Goal: Information Seeking & Learning: Learn about a topic

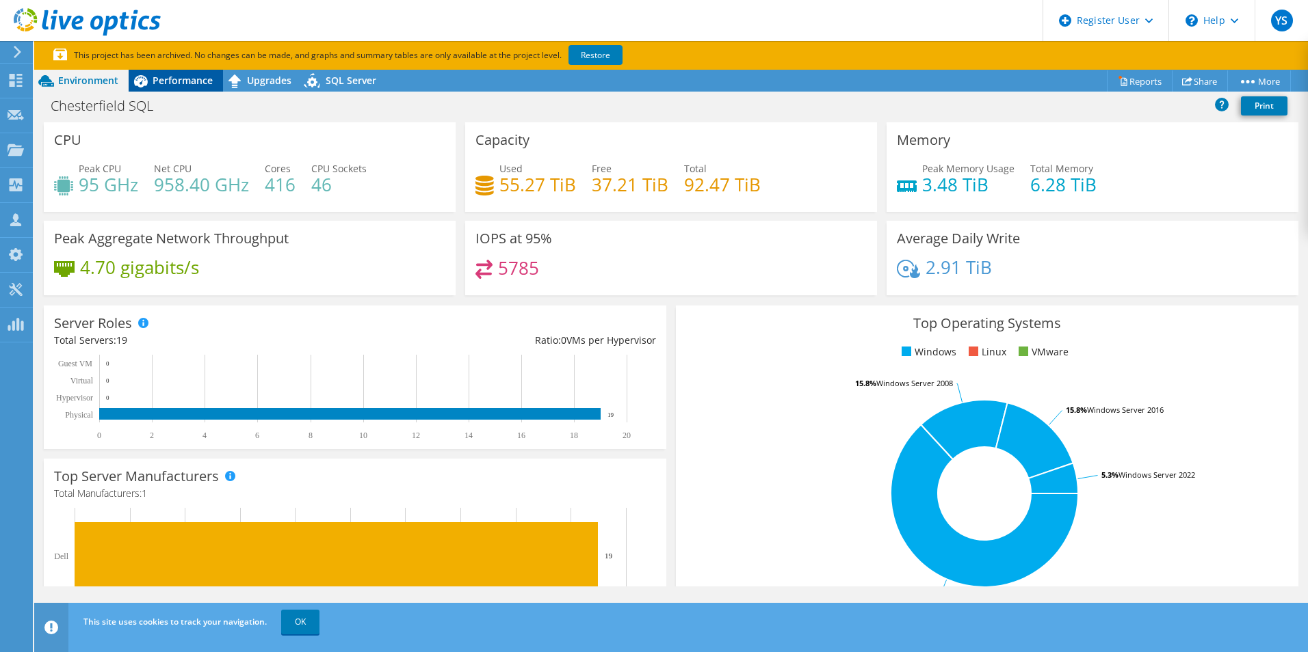
click at [192, 82] on span "Performance" at bounding box center [183, 80] width 60 height 13
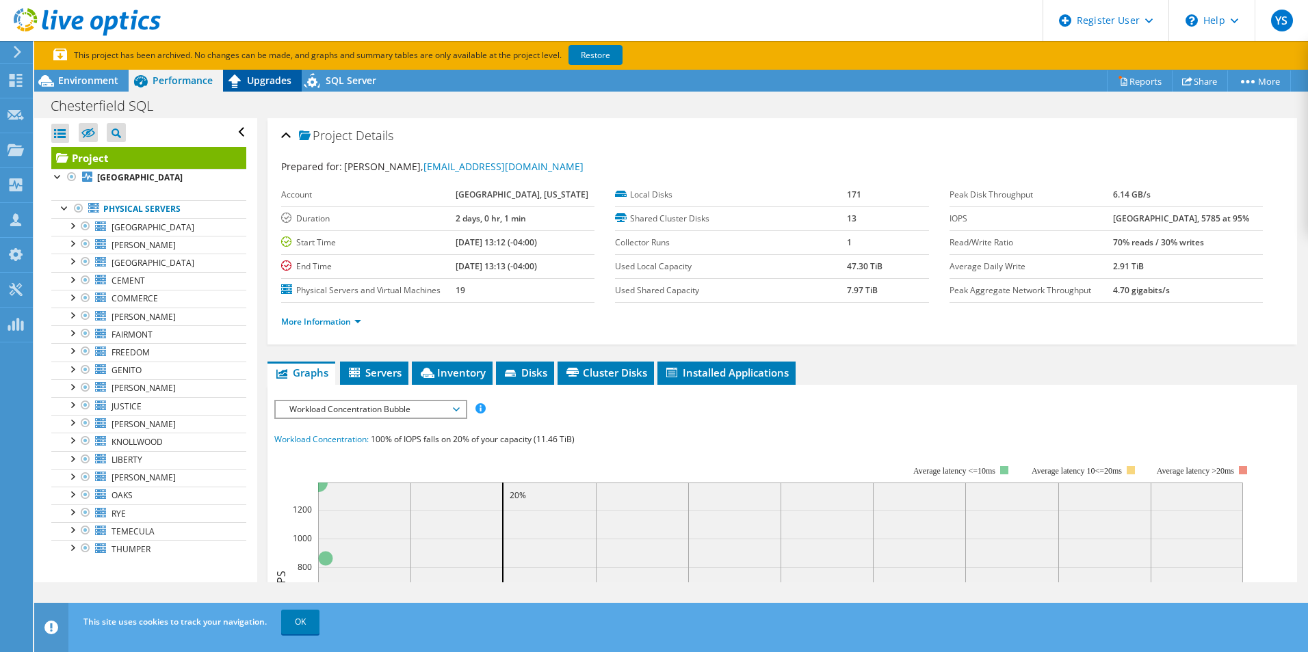
click at [244, 81] on icon at bounding box center [235, 81] width 24 height 24
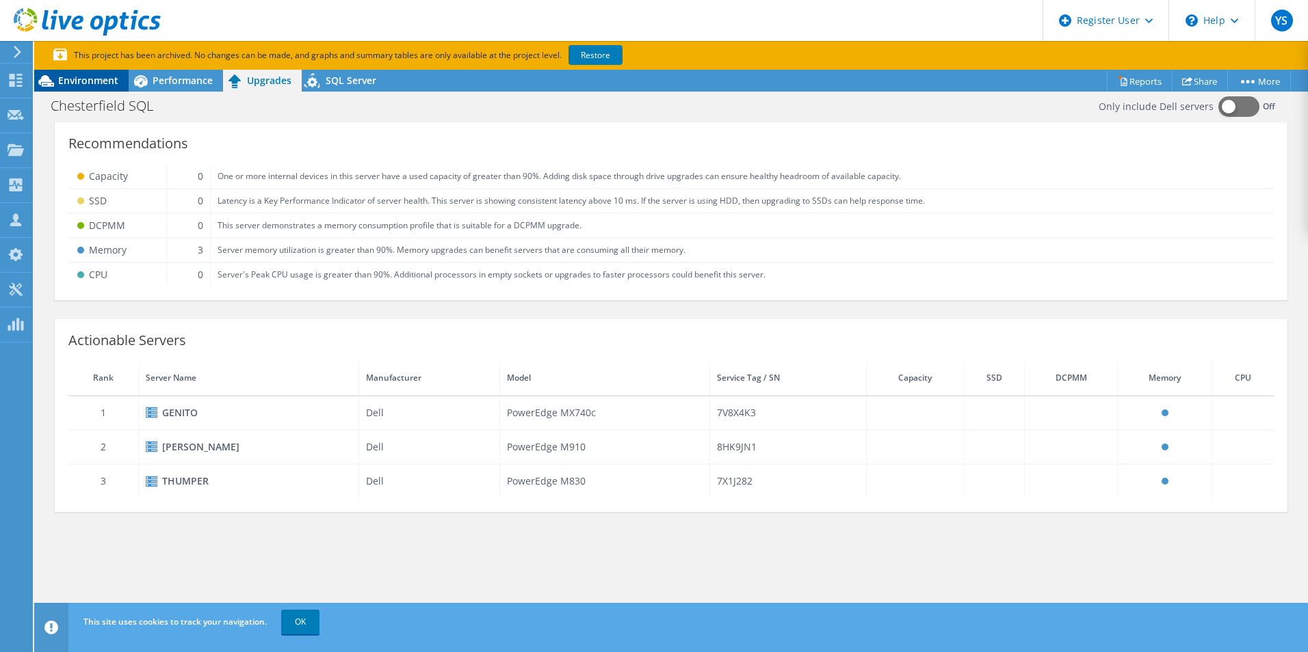
click at [80, 76] on span "Environment" at bounding box center [88, 80] width 60 height 13
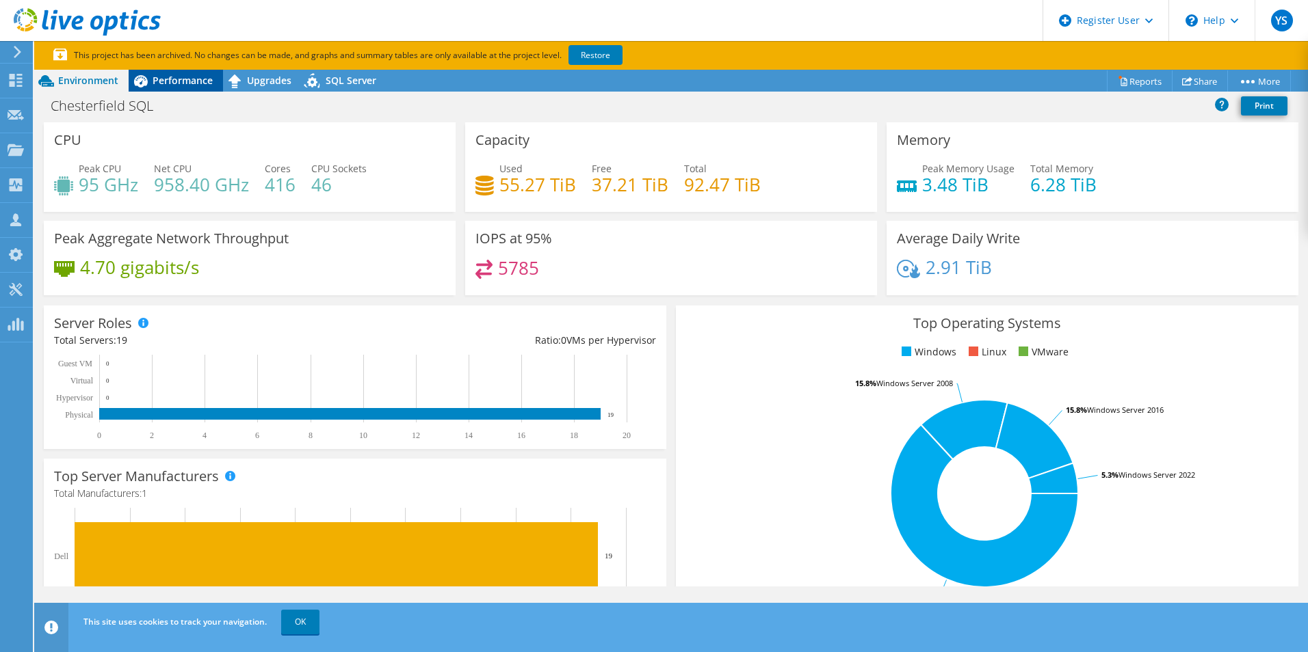
click at [158, 83] on span "Performance" at bounding box center [183, 80] width 60 height 13
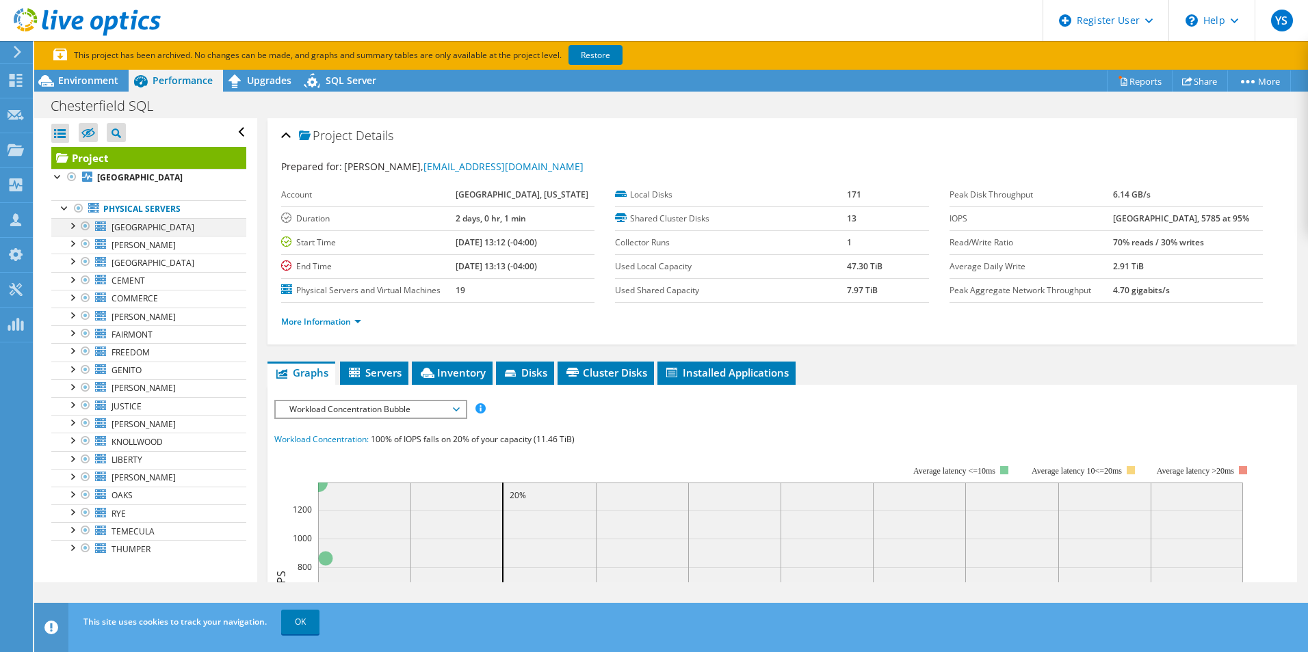
click at [74, 221] on div at bounding box center [72, 225] width 14 height 14
click at [73, 226] on div at bounding box center [72, 225] width 14 height 14
click at [287, 85] on span "Upgrades" at bounding box center [269, 80] width 44 height 13
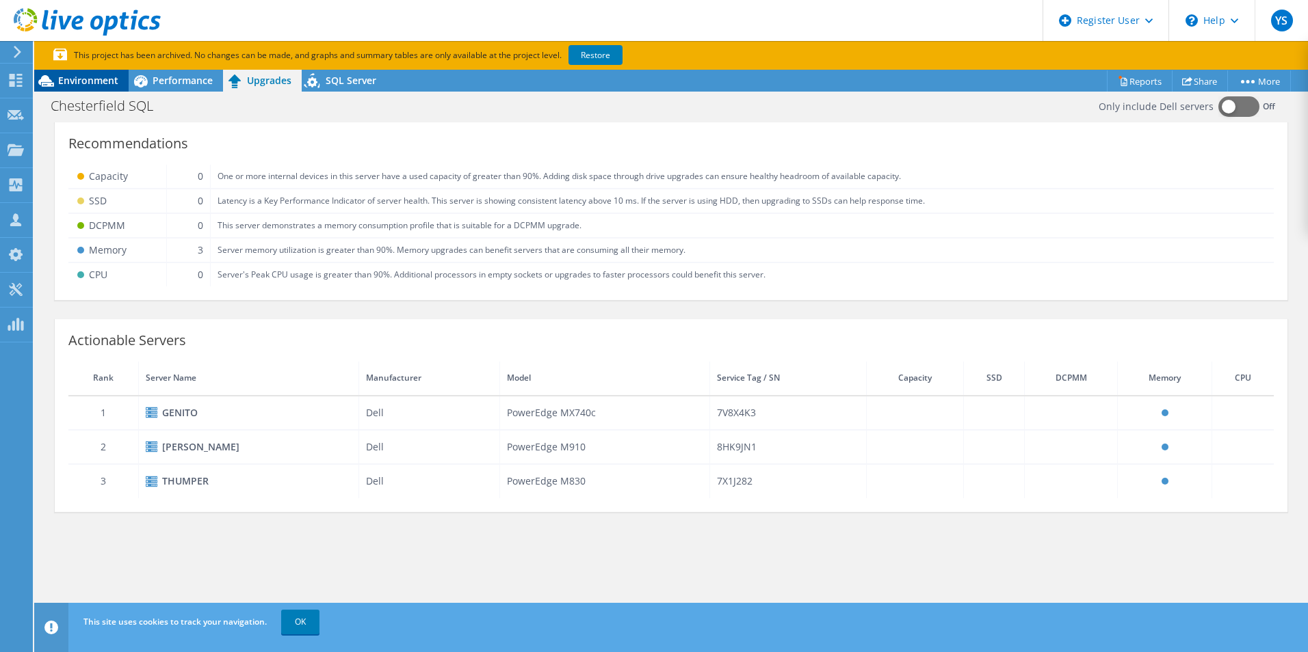
click at [72, 89] on div "Environment" at bounding box center [81, 81] width 94 height 22
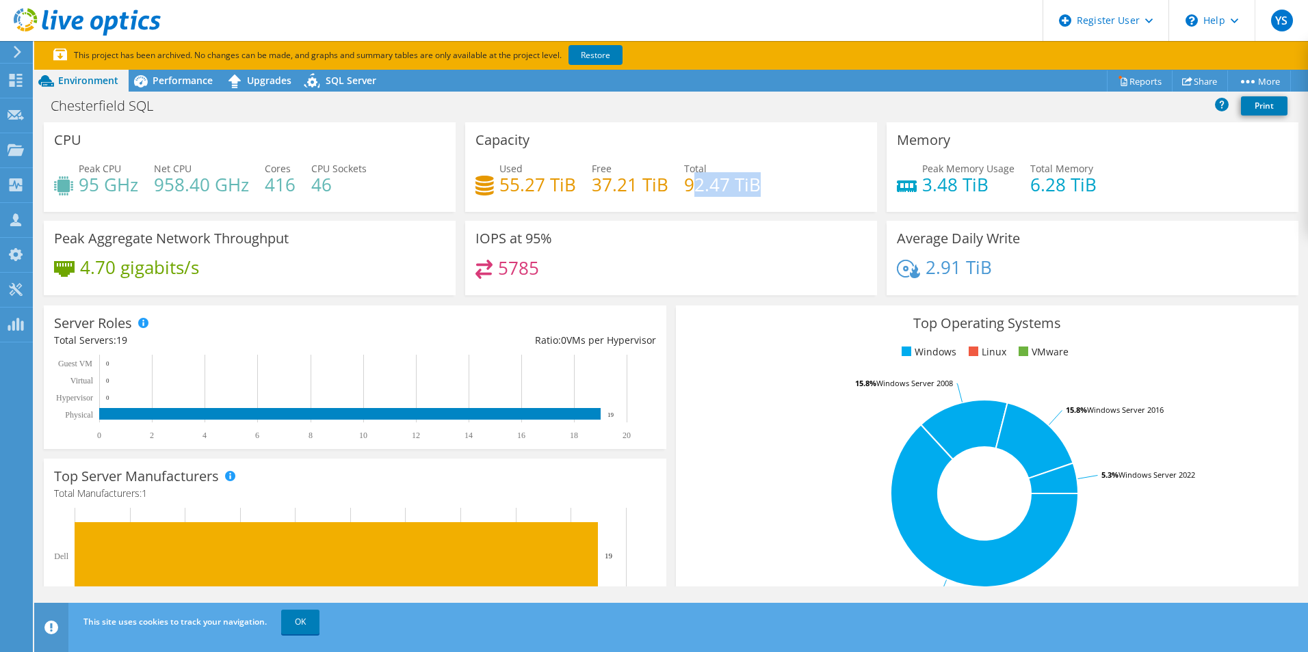
drag, startPoint x: 685, startPoint y: 187, endPoint x: 752, endPoint y: 187, distance: 67.0
click at [752, 187] on h4 "92.47 TiB" at bounding box center [722, 184] width 77 height 15
drag, startPoint x: 752, startPoint y: 187, endPoint x: 745, endPoint y: 196, distance: 10.7
click at [751, 192] on h4 "92.47 TiB" at bounding box center [722, 184] width 77 height 15
drag, startPoint x: 683, startPoint y: 190, endPoint x: 789, endPoint y: 190, distance: 105.3
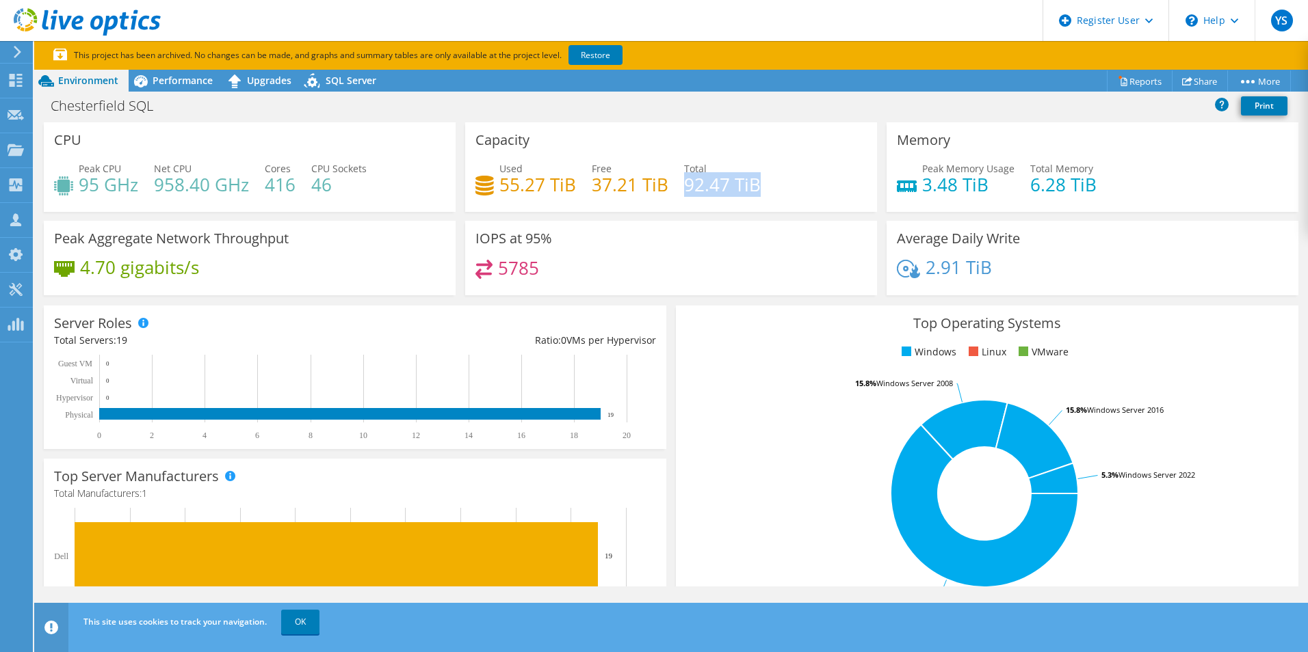
click at [789, 190] on div "Used 55.27 TiB Free 37.21 TiB Total 92.47 TiB" at bounding box center [670, 183] width 391 height 44
drag, startPoint x: 789, startPoint y: 190, endPoint x: 755, endPoint y: 202, distance: 35.7
click at [755, 202] on div "Used 55.27 TiB Free 37.21 TiB Total 92.47 TiB" at bounding box center [670, 183] width 391 height 44
drag, startPoint x: 978, startPoint y: 187, endPoint x: 910, endPoint y: 192, distance: 68.6
click at [910, 192] on div "Peak Memory Usage 3.48 TiB Total Memory 6.28 TiB" at bounding box center [1092, 183] width 391 height 44
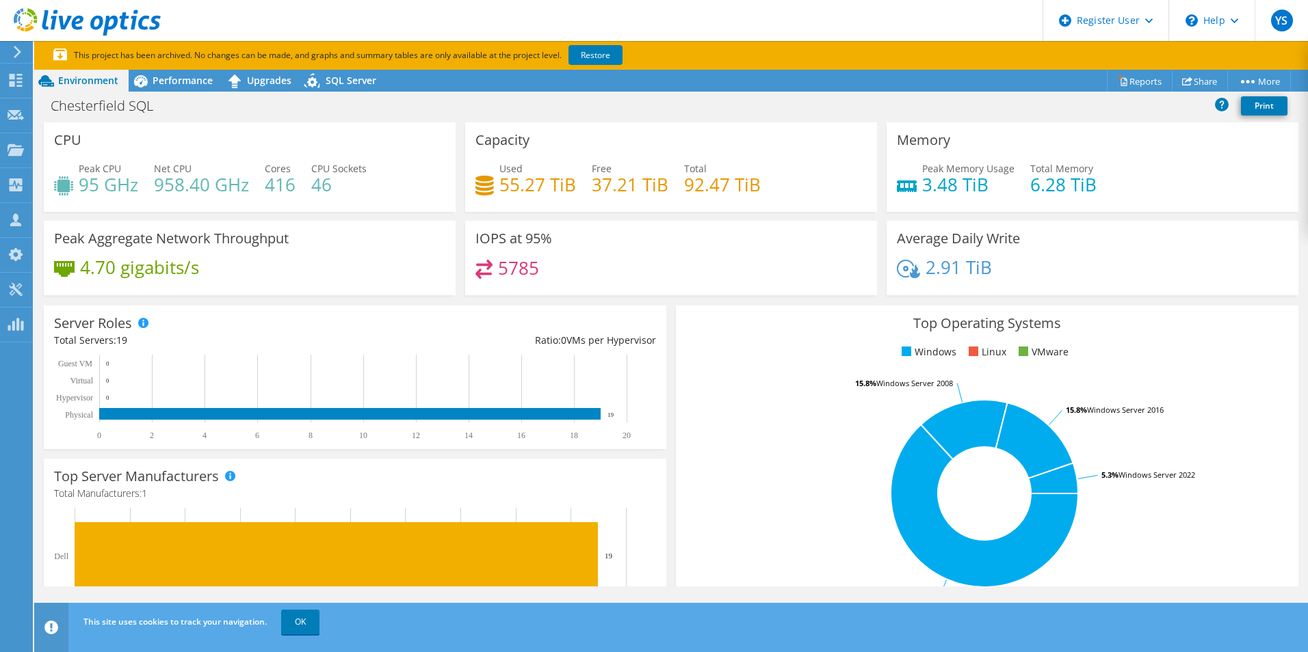
click at [975, 192] on h4 "3.48 TiB" at bounding box center [968, 184] width 92 height 15
drag, startPoint x: 1086, startPoint y: 194, endPoint x: 1024, endPoint y: 181, distance: 63.6
click at [1030, 181] on h4 "6.28 TiB" at bounding box center [1063, 184] width 66 height 15
drag, startPoint x: 1024, startPoint y: 181, endPoint x: 901, endPoint y: 199, distance: 123.8
click at [1030, 182] on h4 "6.28 TiB" at bounding box center [1063, 184] width 66 height 15
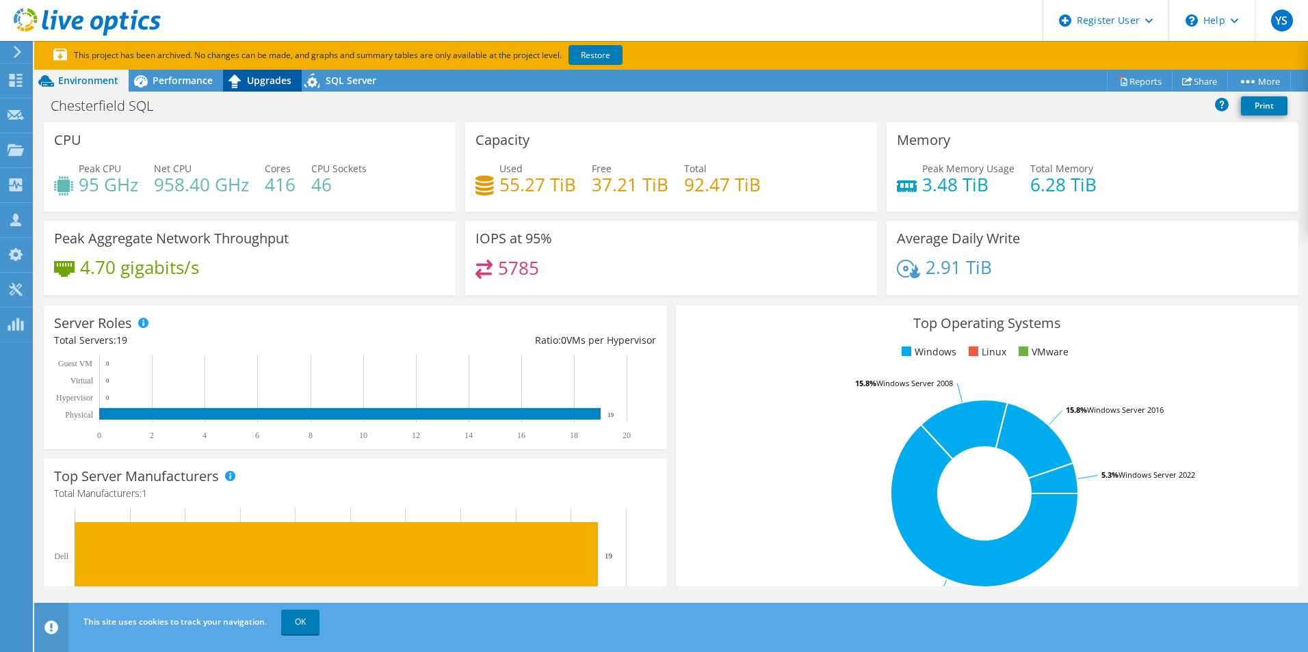
click at [259, 86] on span "Upgrades" at bounding box center [269, 80] width 44 height 13
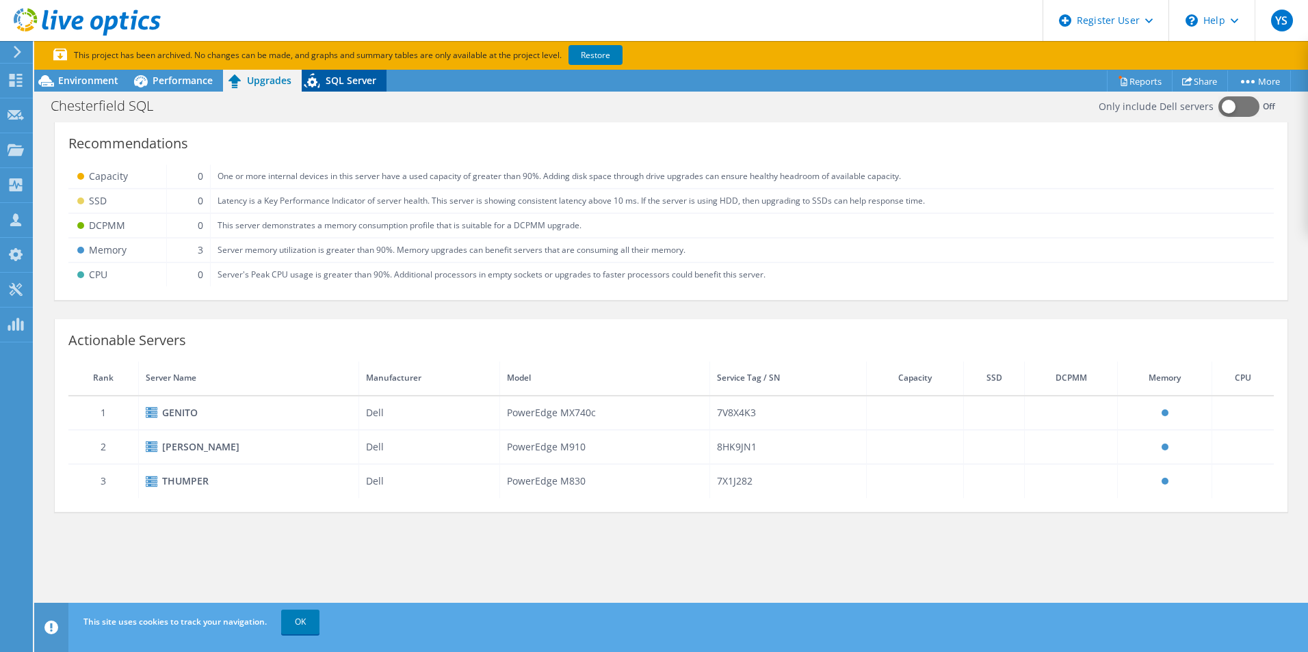
click at [320, 90] on icon at bounding box center [314, 83] width 24 height 28
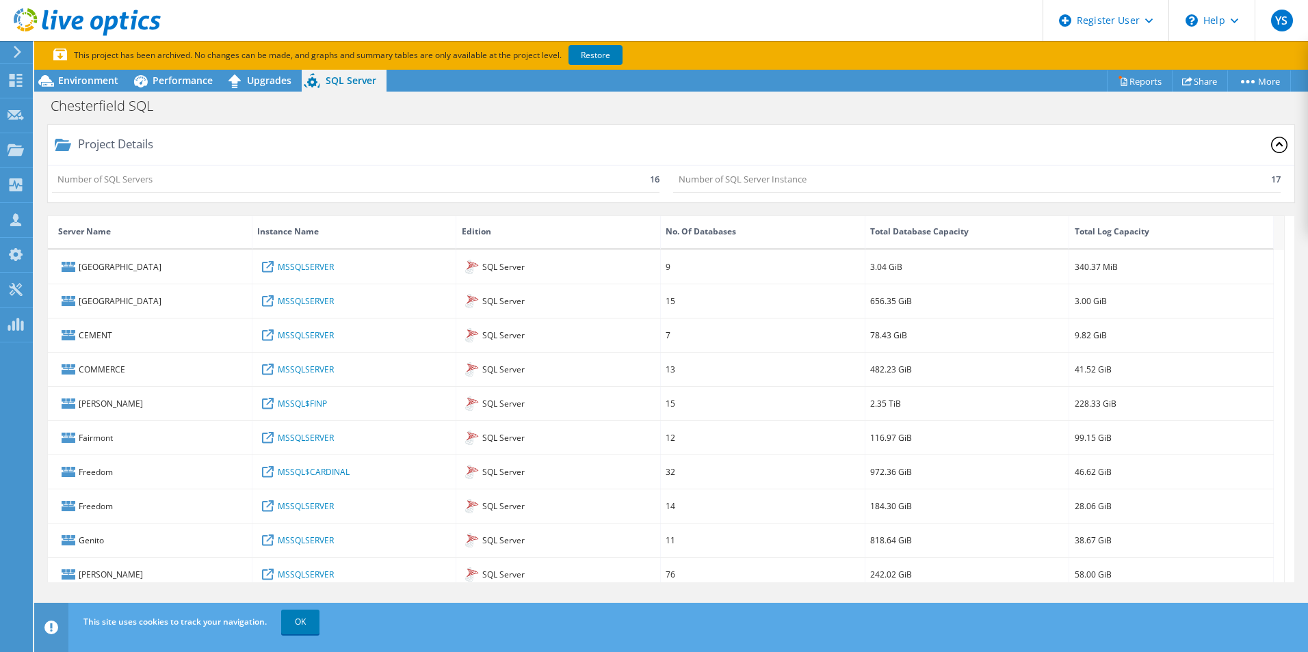
click at [1275, 141] on icon at bounding box center [1279, 145] width 16 height 16
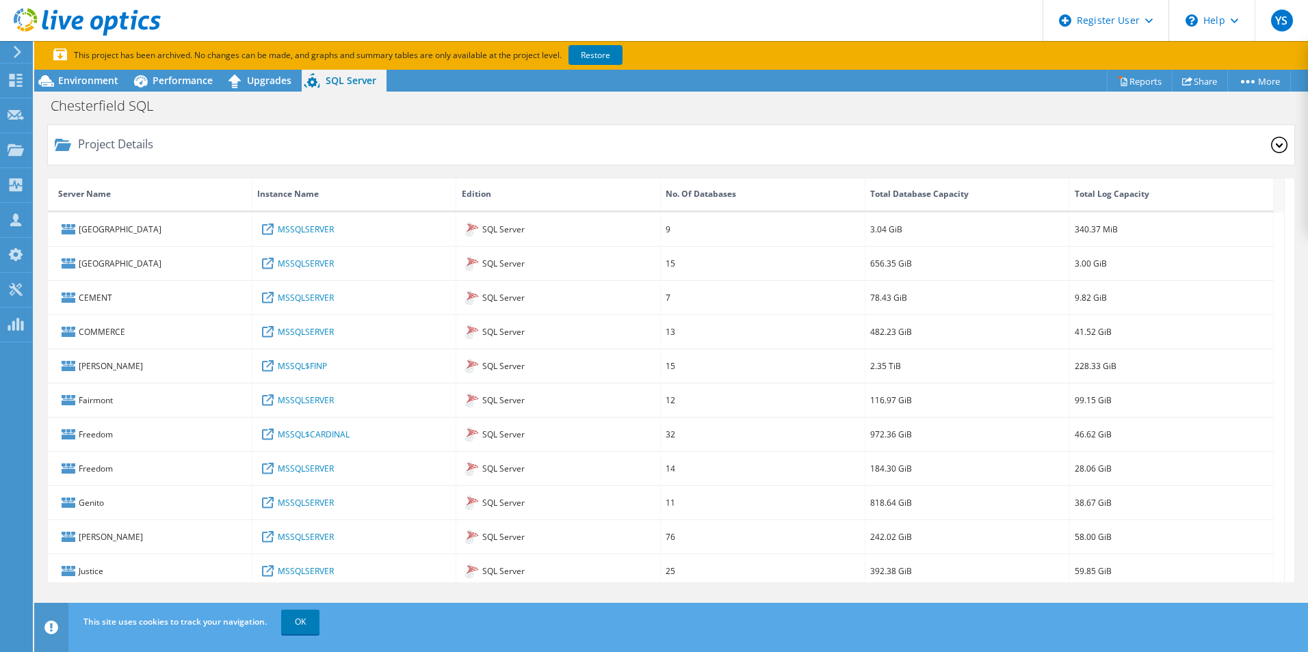
click at [1271, 145] on icon at bounding box center [1279, 145] width 16 height 16
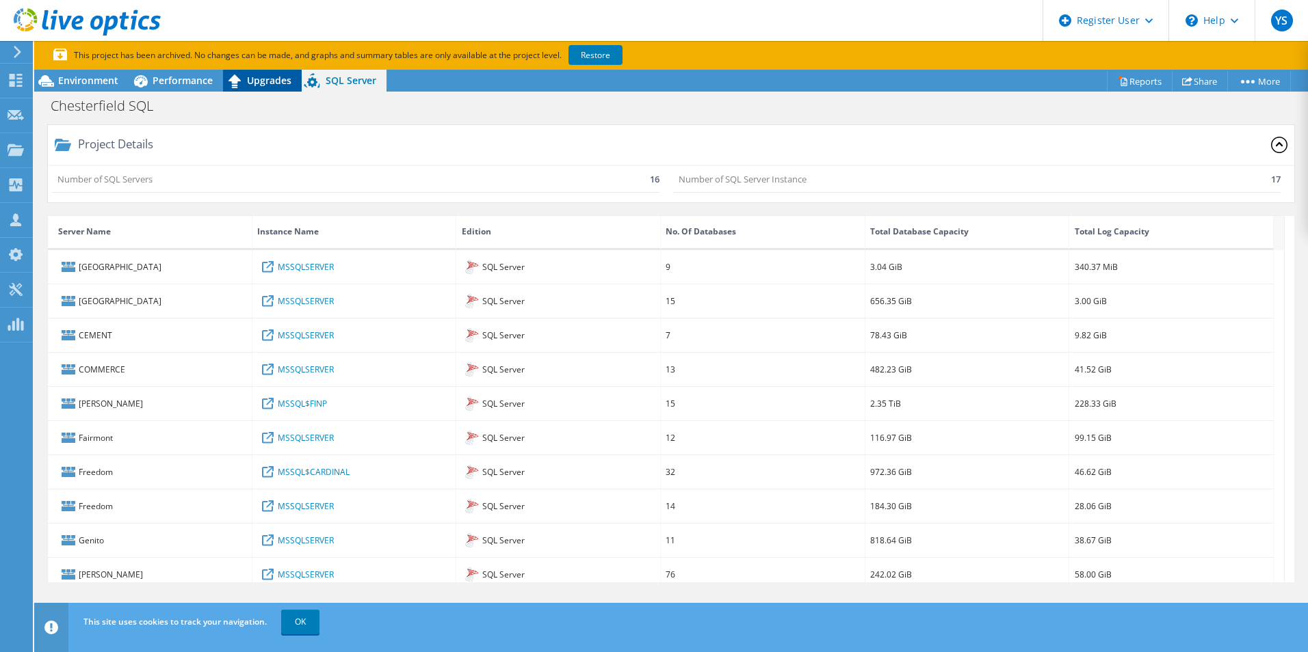
click at [287, 85] on span "Upgrades" at bounding box center [269, 80] width 44 height 13
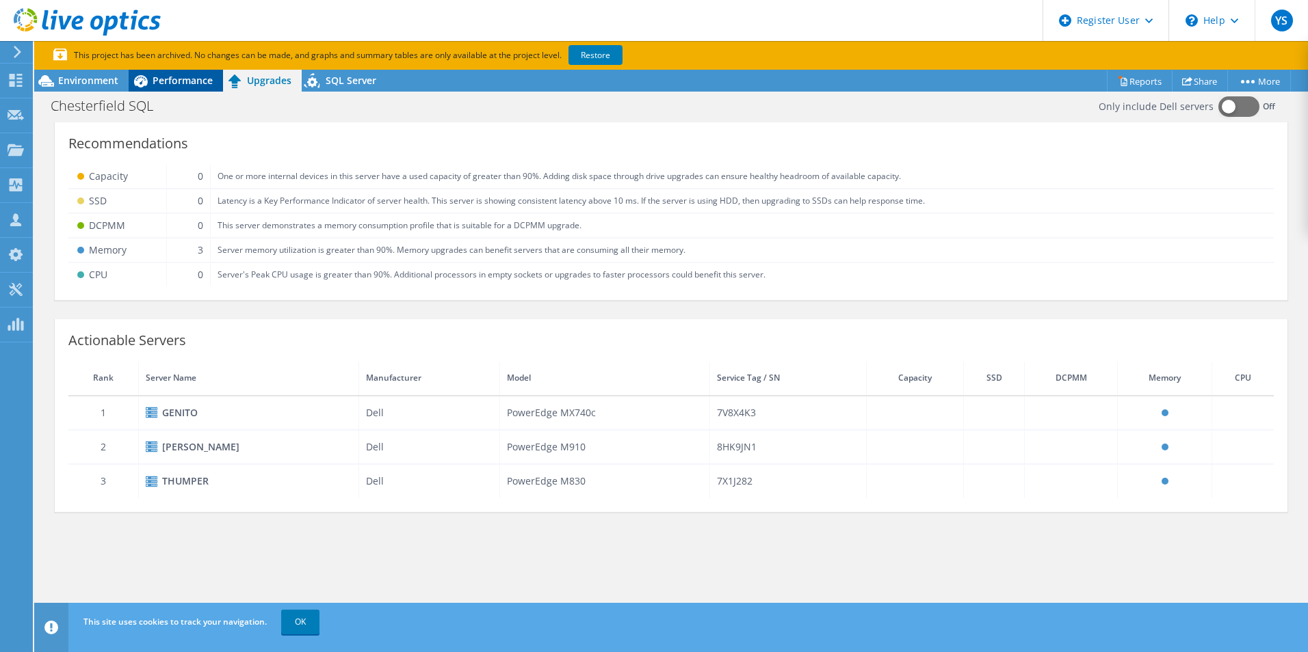
click at [207, 89] on div "Performance" at bounding box center [176, 81] width 94 height 22
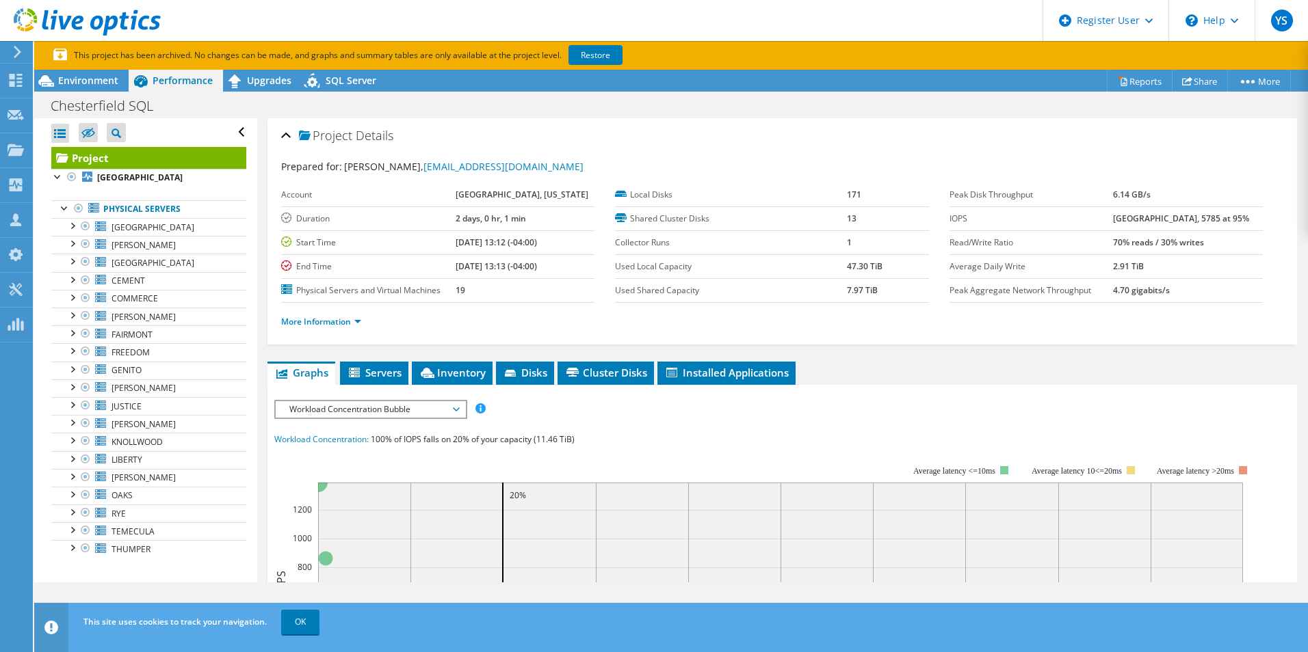
click at [342, 330] on div "More Information" at bounding box center [782, 322] width 1002 height 38
click at [343, 322] on link "More Information" at bounding box center [321, 322] width 80 height 12
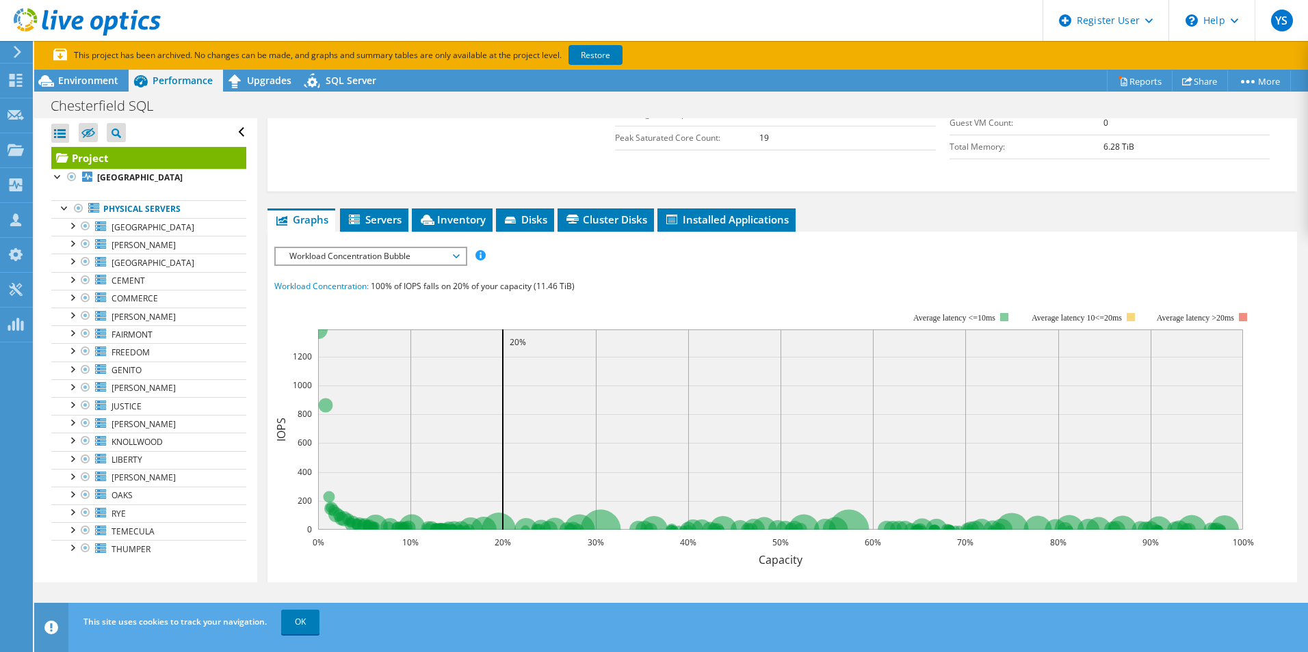
scroll to position [479, 0]
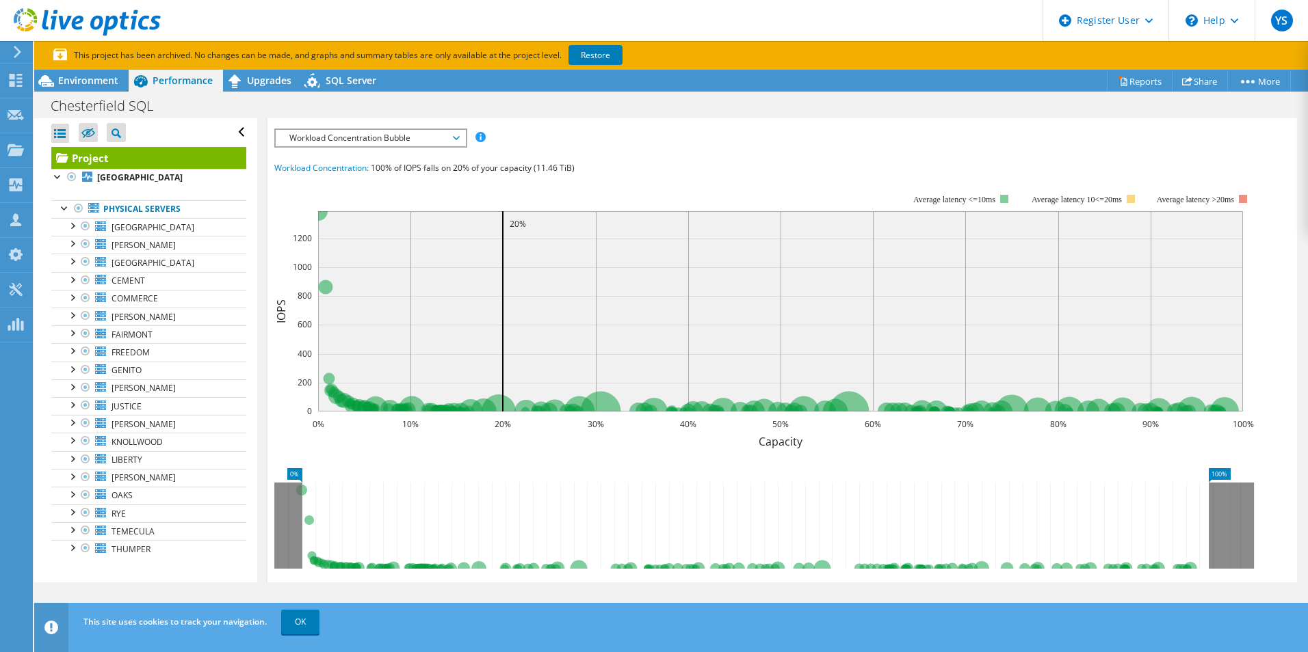
drag, startPoint x: 356, startPoint y: 153, endPoint x: 367, endPoint y: 153, distance: 10.9
click at [361, 153] on div "IOPS Disk Throughput IO Size Latency Queue Depth CPU Percentage Memory Page Fau…" at bounding box center [782, 370] width 1016 height 482
drag, startPoint x: 367, startPoint y: 153, endPoint x: 432, endPoint y: 137, distance: 66.2
click at [432, 137] on span "Workload Concentration Bubble" at bounding box center [370, 138] width 176 height 16
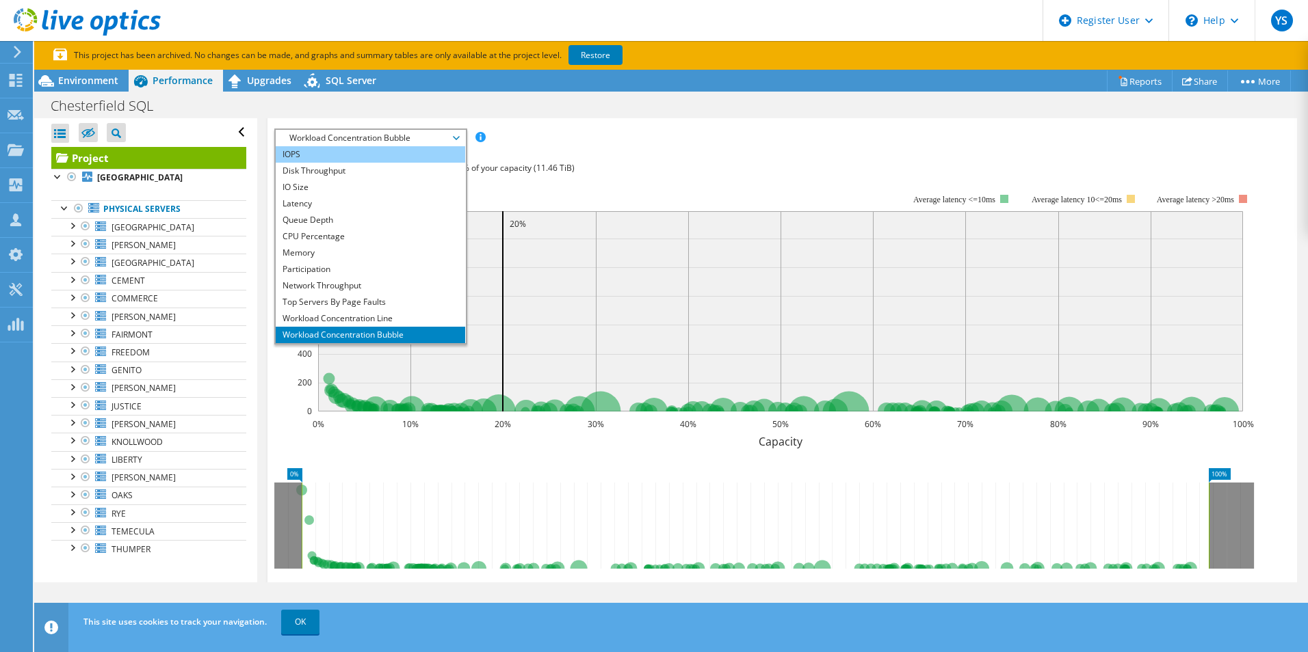
click at [444, 156] on li "IOPS" at bounding box center [370, 154] width 189 height 16
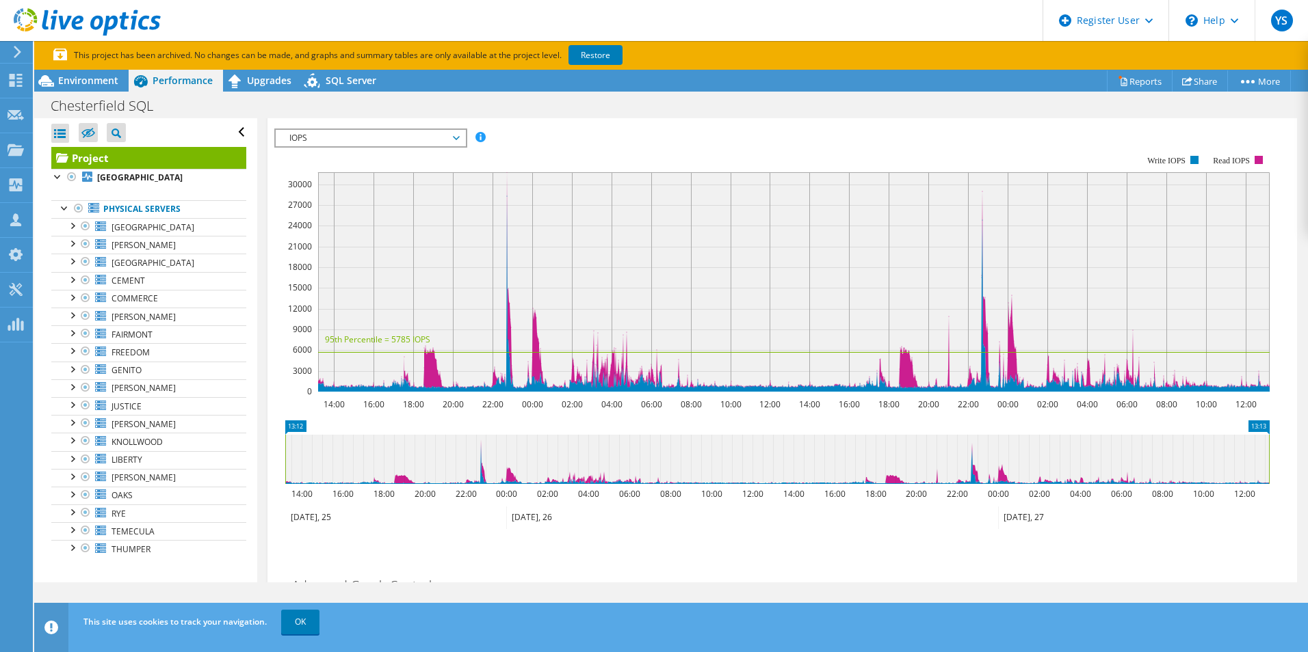
scroll to position [342, 0]
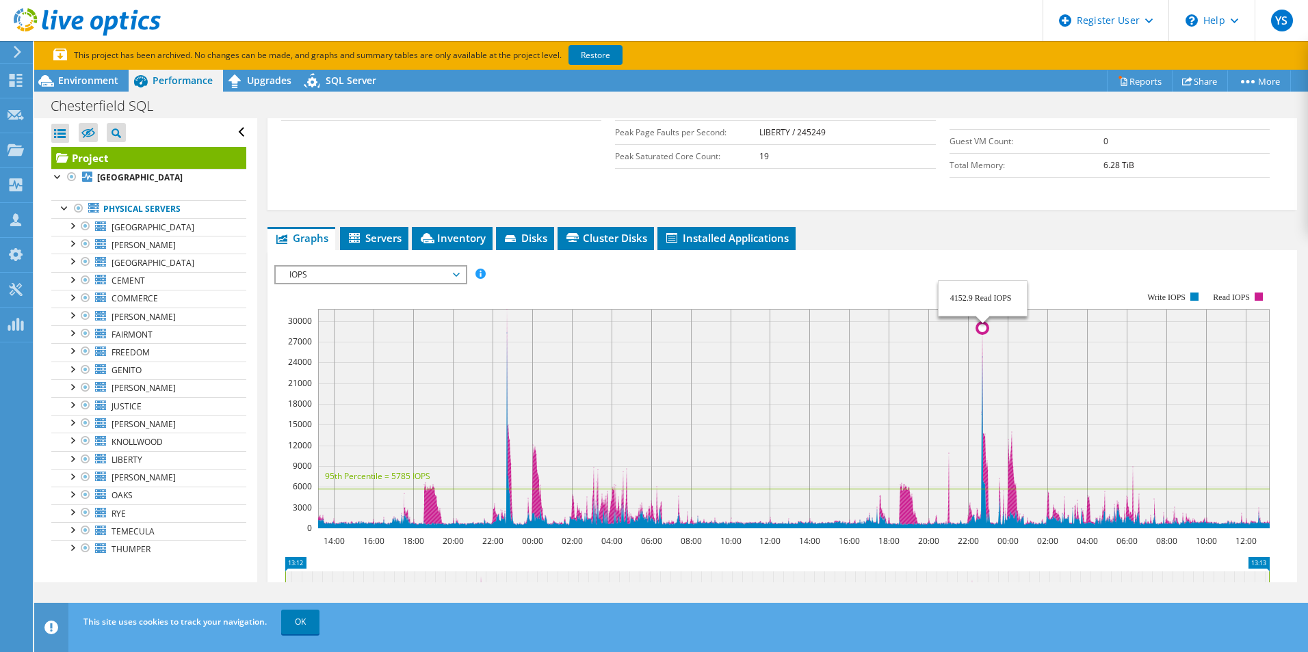
click at [980, 328] on circle at bounding box center [982, 328] width 11 height 11
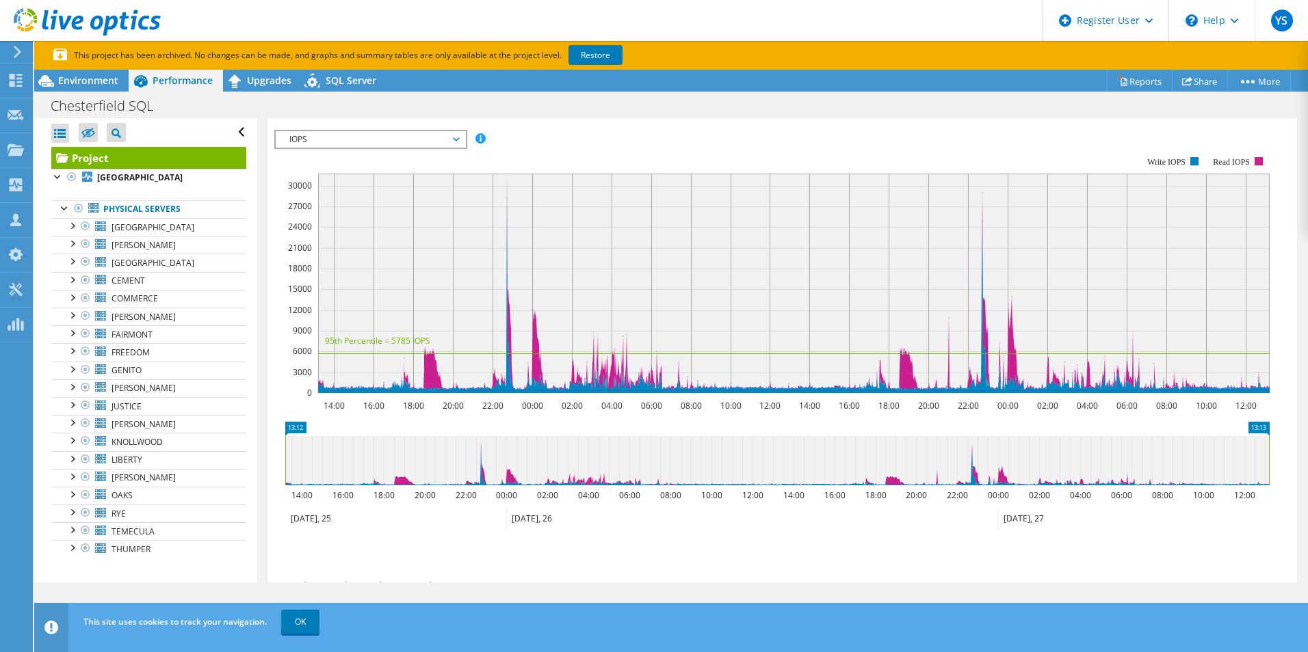
scroll to position [479, 0]
drag, startPoint x: 1267, startPoint y: 449, endPoint x: 1164, endPoint y: 447, distance: 102.6
click at [1164, 447] on rect at bounding box center [1166, 459] width 5 height 49
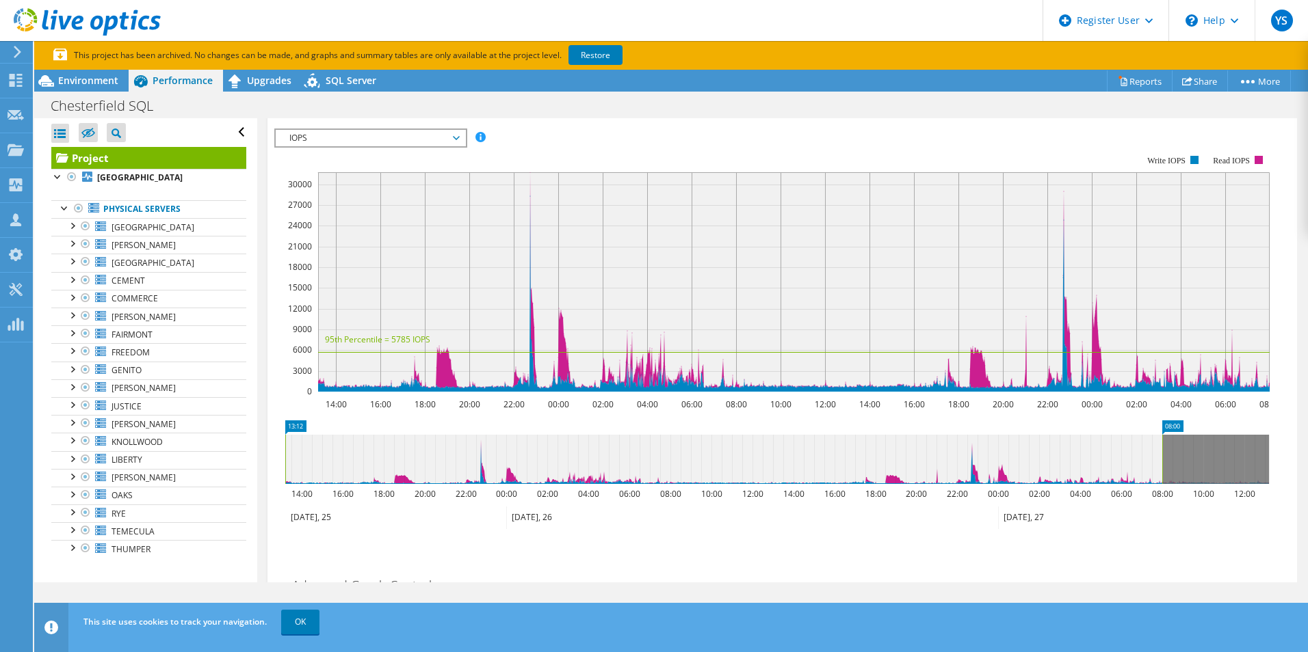
drag, startPoint x: 1164, startPoint y: 447, endPoint x: 1107, endPoint y: 451, distance: 57.0
click at [1159, 451] on rect at bounding box center [1161, 459] width 5 height 49
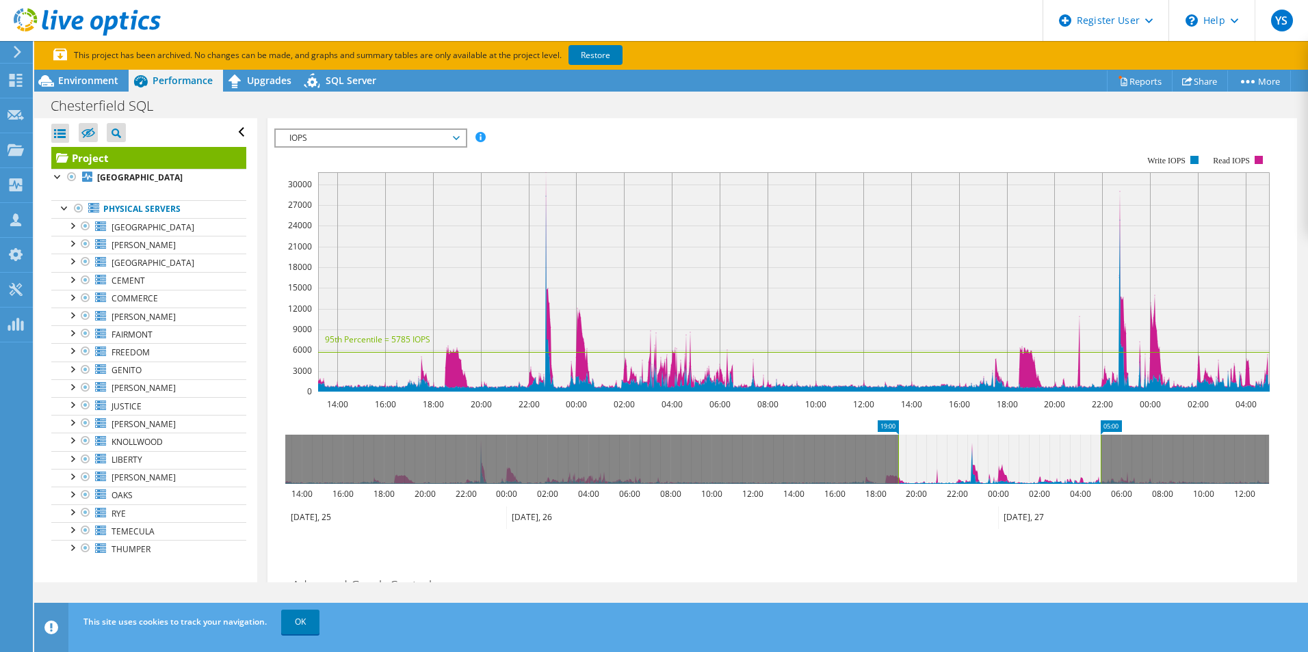
drag, startPoint x: 286, startPoint y: 442, endPoint x: 899, endPoint y: 442, distance: 612.8
click at [899, 442] on rect at bounding box center [897, 459] width 5 height 49
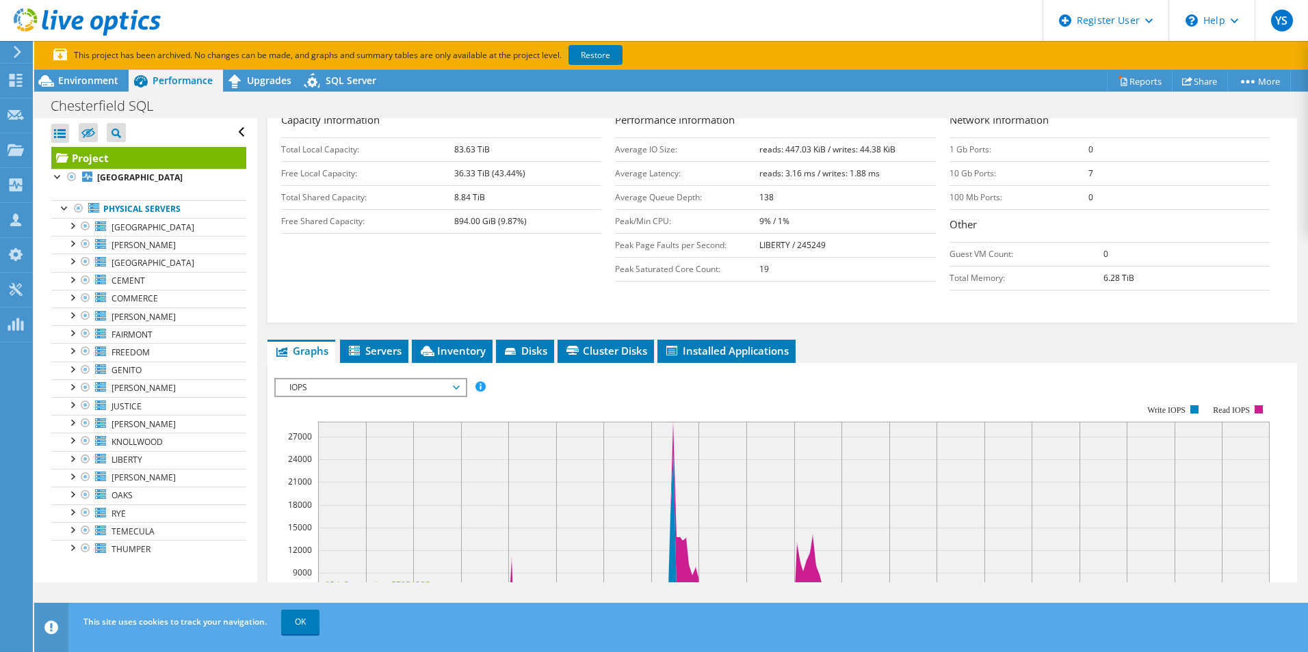
scroll to position [410, 0]
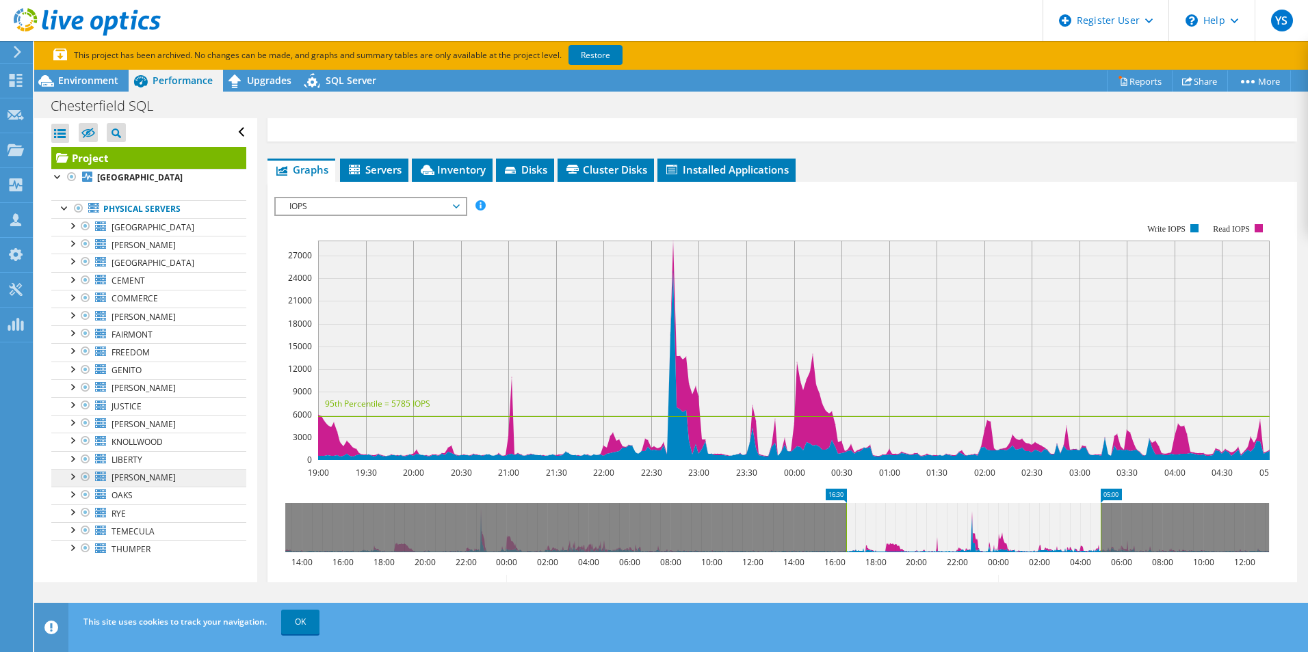
drag, startPoint x: 895, startPoint y: 527, endPoint x: 53, endPoint y: 478, distance: 843.3
click at [54, 478] on div "Open All Close All Hide Excluded Nodes Project Tree Filter" at bounding box center [670, 350] width 1273 height 464
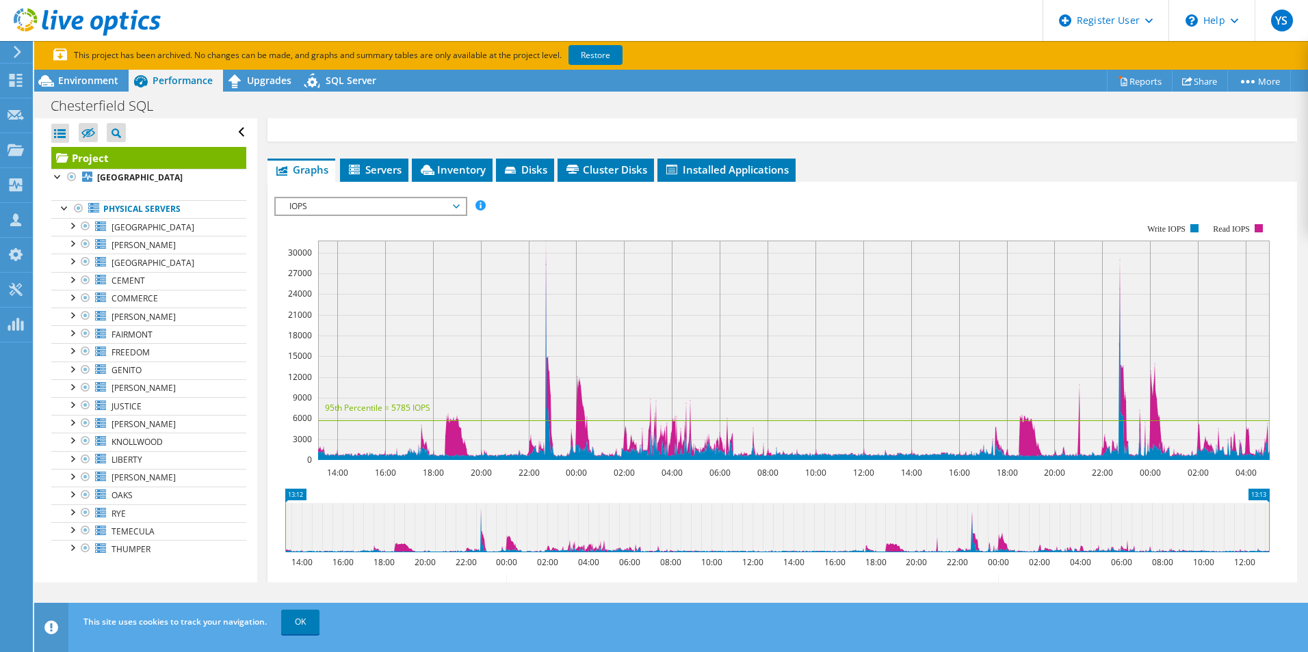
drag, startPoint x: 1102, startPoint y: 514, endPoint x: 1307, endPoint y: 553, distance: 208.3
click at [1306, 553] on html "YS Dell User [PERSON_NAME] [PERSON_NAME][EMAIL_ADDRESS][DOMAIN_NAME] Dell My Pr…" at bounding box center [654, 326] width 1308 height 652
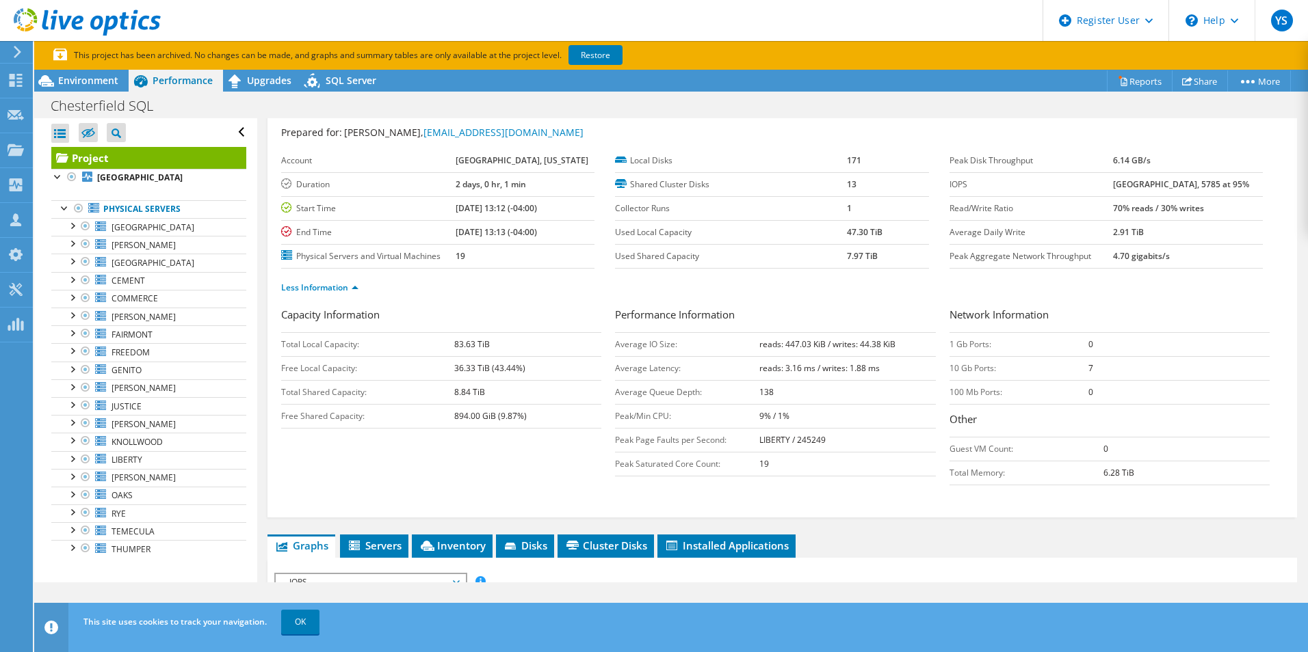
scroll to position [0, 0]
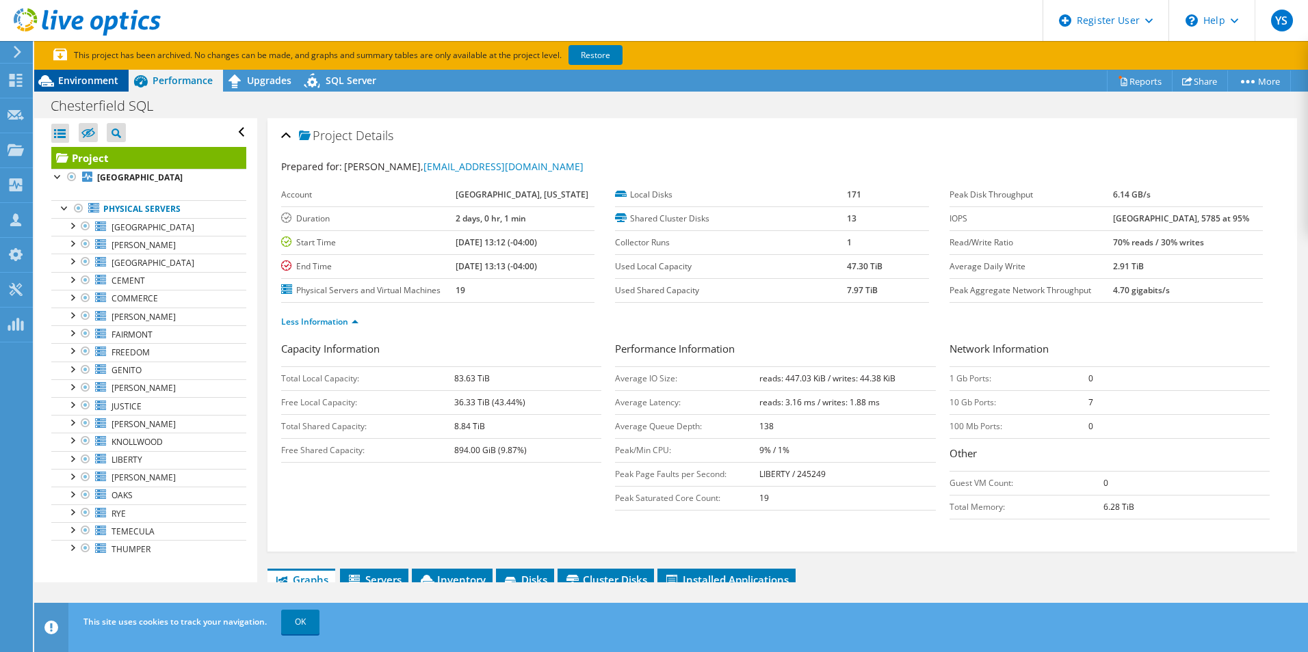
click at [109, 82] on span "Environment" at bounding box center [88, 80] width 60 height 13
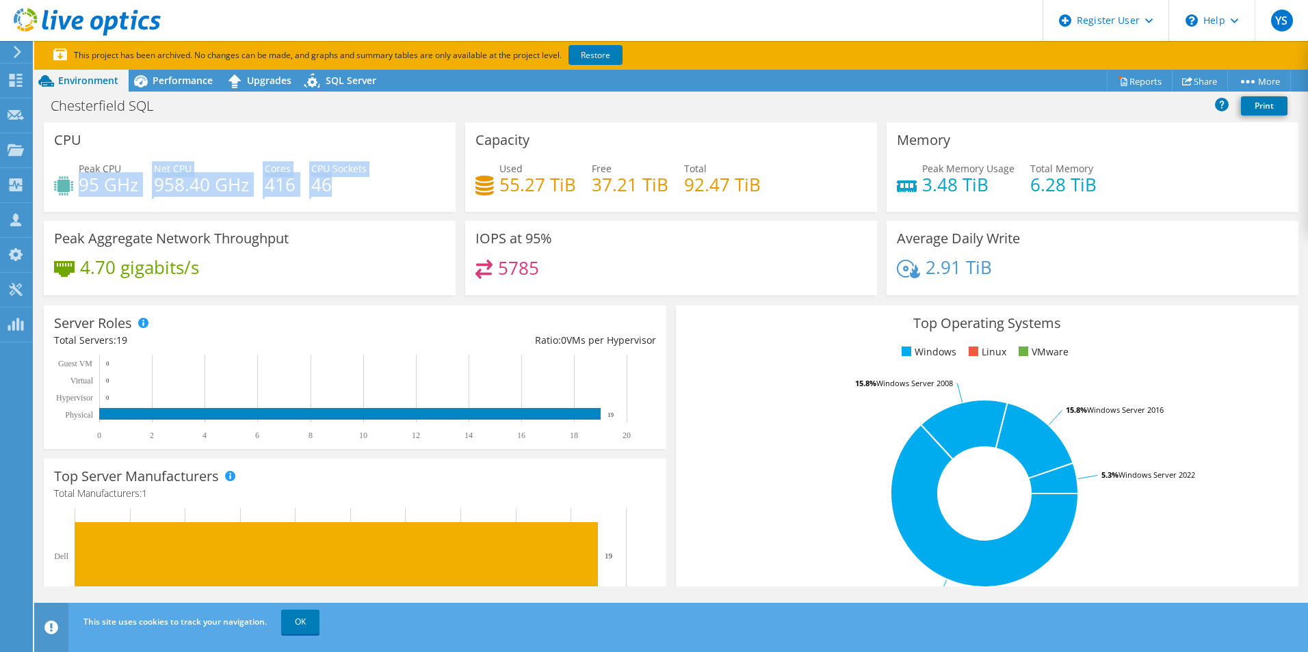
drag, startPoint x: 343, startPoint y: 178, endPoint x: 80, endPoint y: 196, distance: 263.2
click at [80, 196] on div "Peak CPU 95 GHz Net CPU 958.40 GHz Cores 416 CPU Sockets 46" at bounding box center [249, 183] width 391 height 44
click at [657, 191] on h4 "37.21 TiB" at bounding box center [630, 184] width 77 height 15
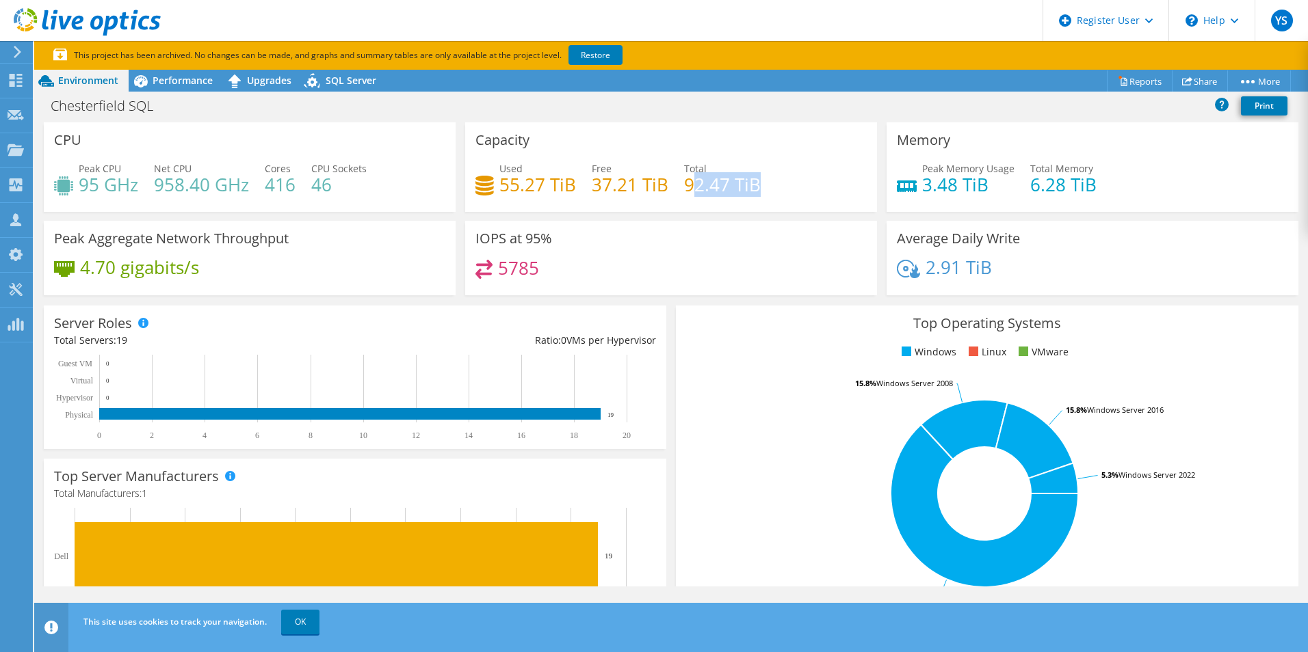
drag, startPoint x: 758, startPoint y: 185, endPoint x: 687, endPoint y: 183, distance: 71.1
click at [687, 183] on div "Used 55.27 TiB Free 37.21 TiB Total 92.47 TiB" at bounding box center [670, 183] width 391 height 44
click at [181, 80] on span "Performance" at bounding box center [183, 80] width 60 height 13
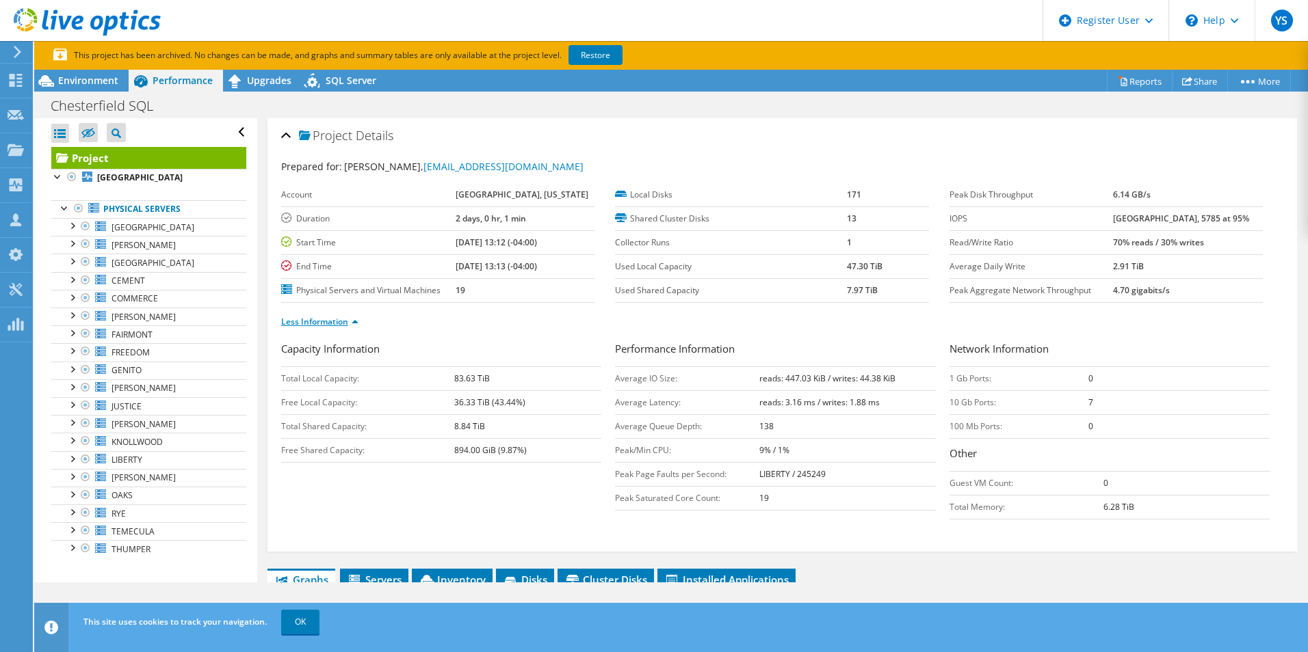
click at [321, 318] on link "Less Information" at bounding box center [319, 322] width 77 height 12
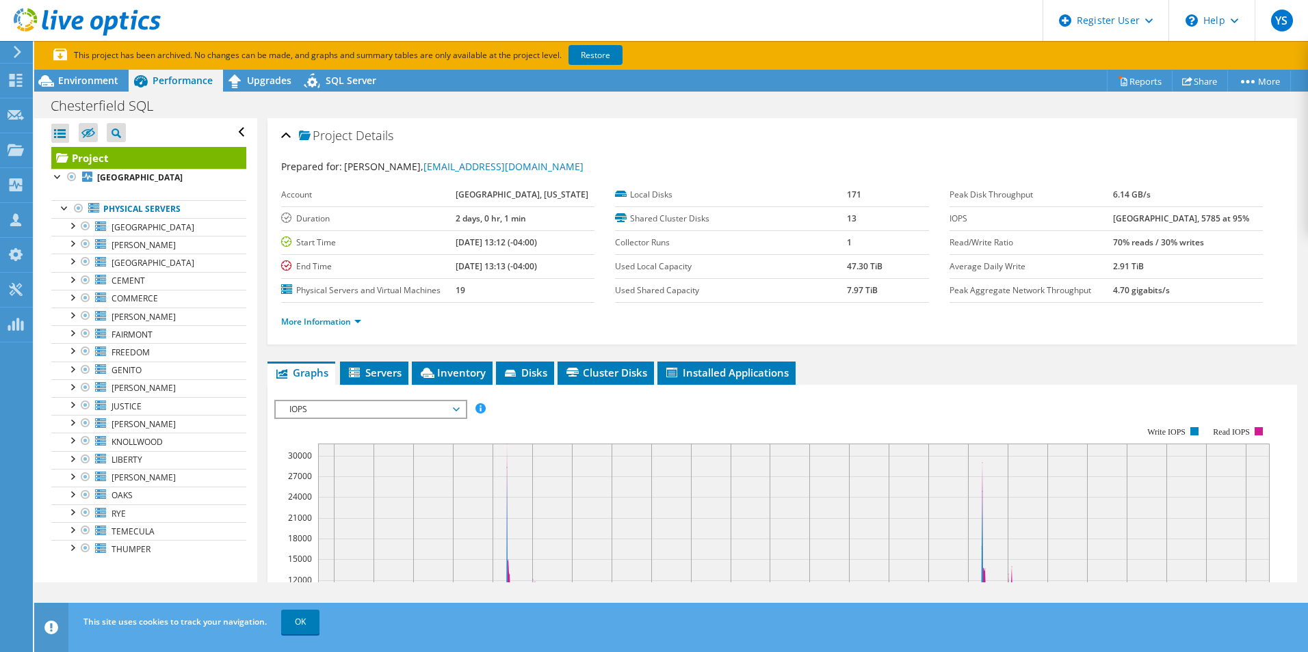
click at [343, 406] on span "IOPS" at bounding box center [370, 409] width 176 height 16
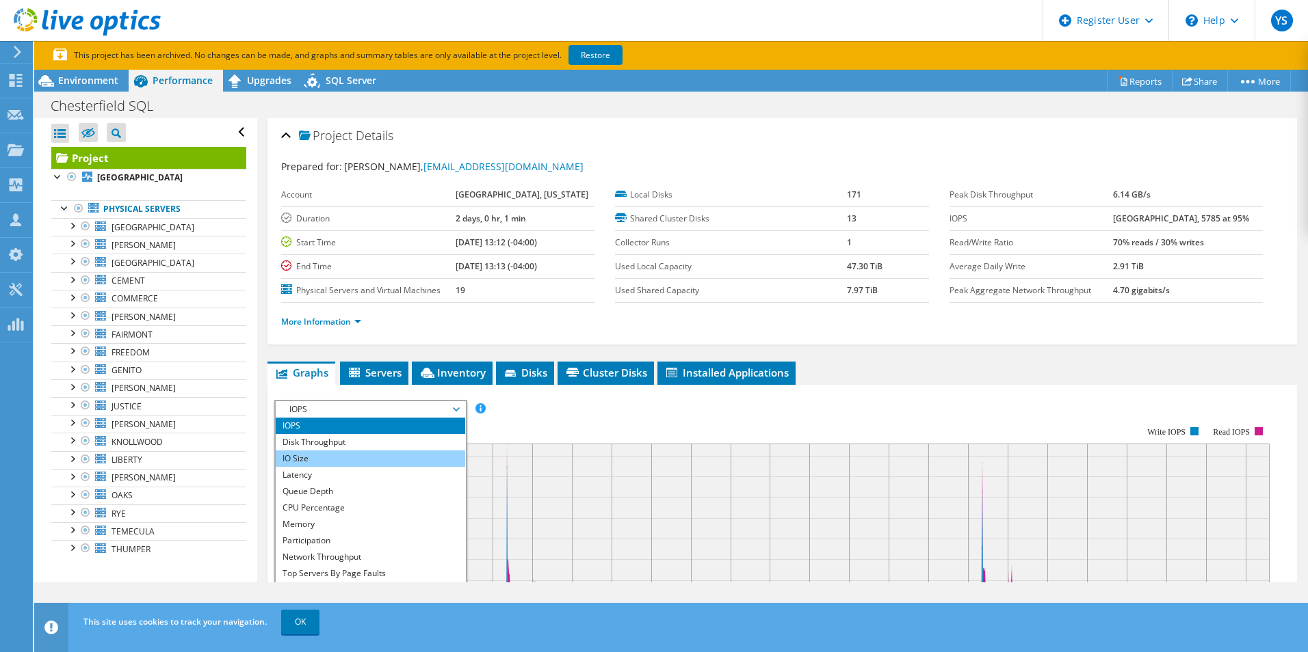
click at [316, 459] on li "IO Size" at bounding box center [370, 459] width 189 height 16
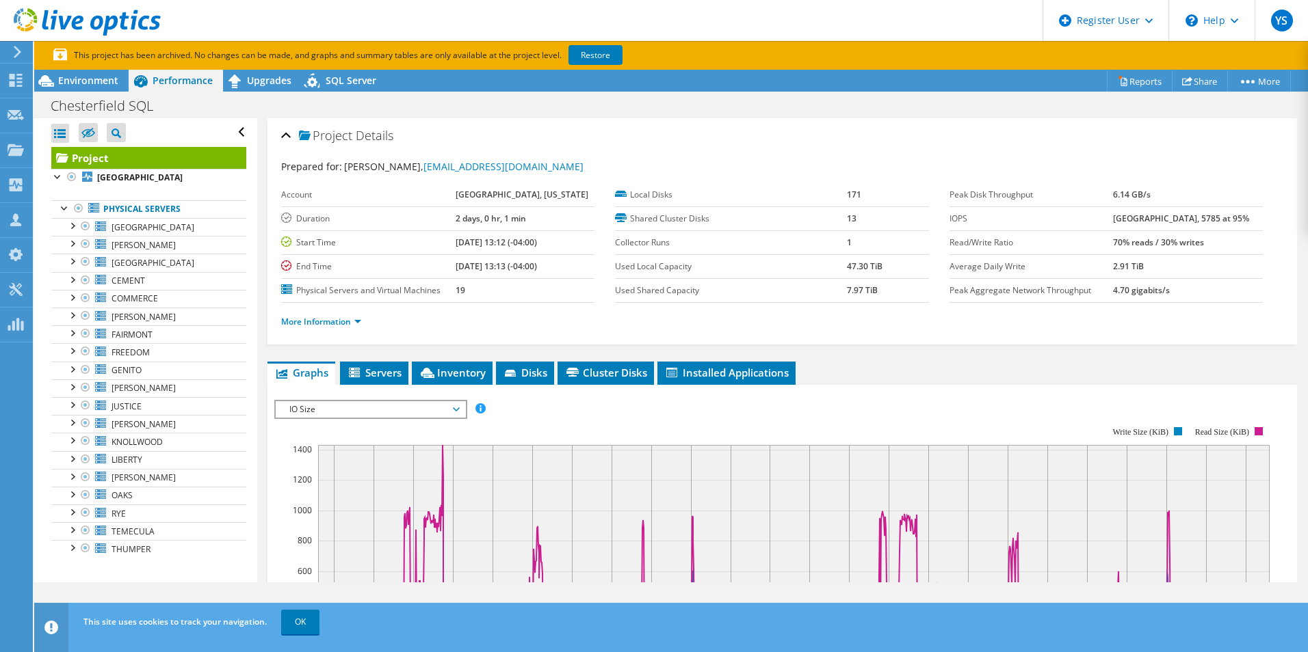
click at [335, 411] on span "IO Size" at bounding box center [370, 409] width 176 height 16
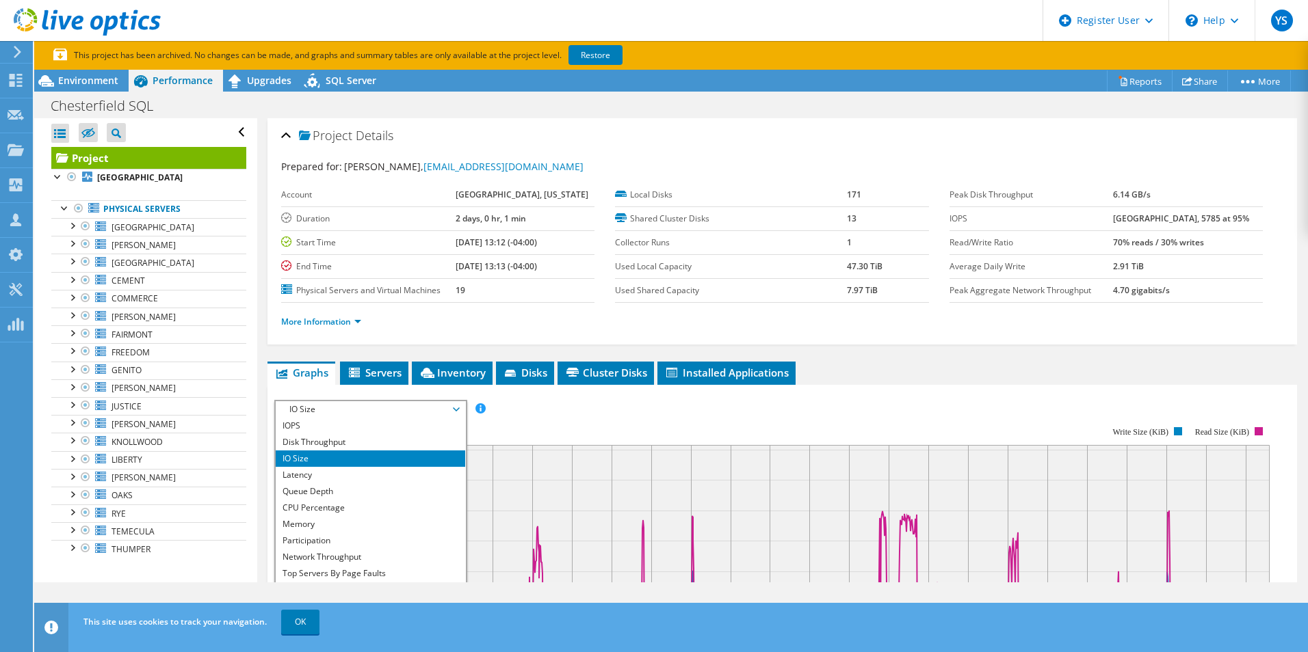
click at [335, 411] on span "IO Size" at bounding box center [370, 409] width 176 height 16
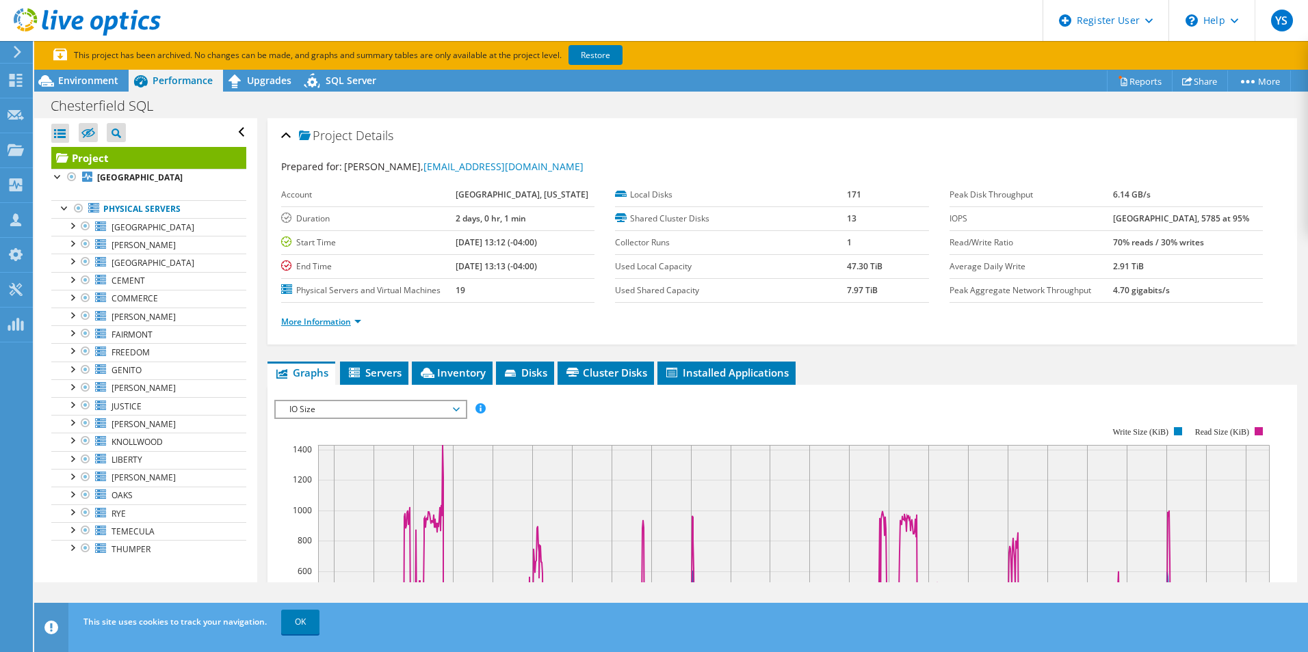
click at [316, 316] on link "More Information" at bounding box center [321, 322] width 80 height 12
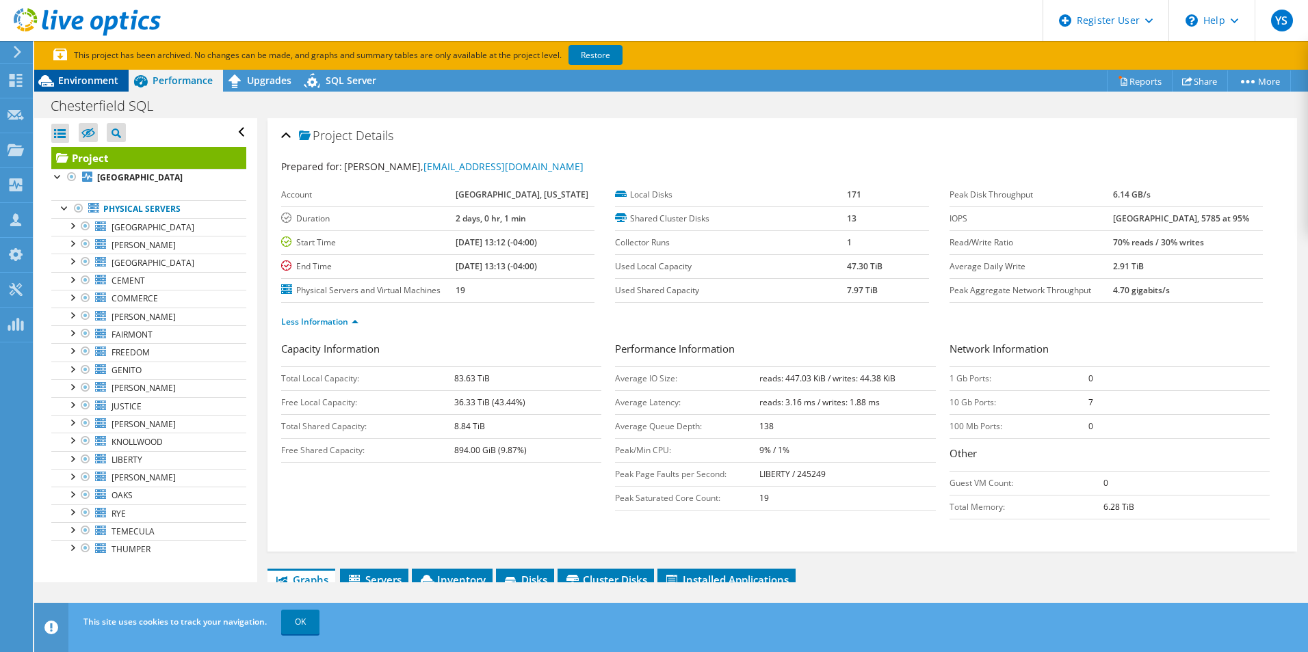
click at [86, 83] on span "Environment" at bounding box center [88, 80] width 60 height 13
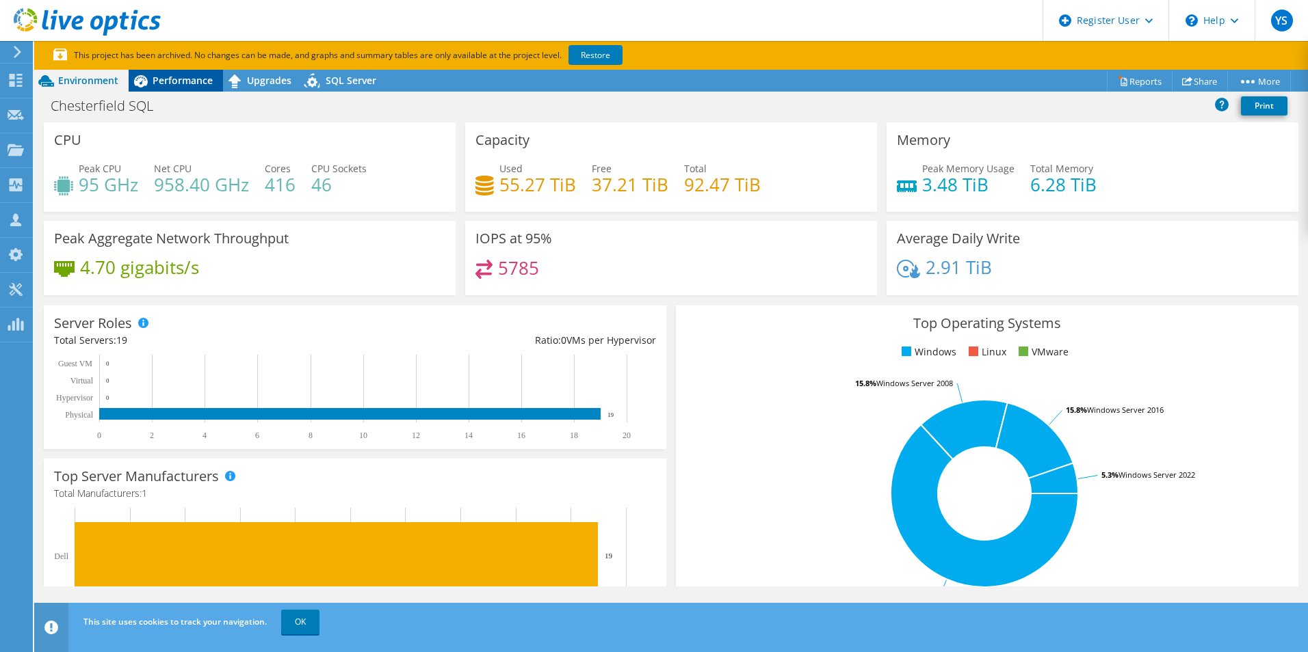
click at [193, 81] on span "Performance" at bounding box center [183, 80] width 60 height 13
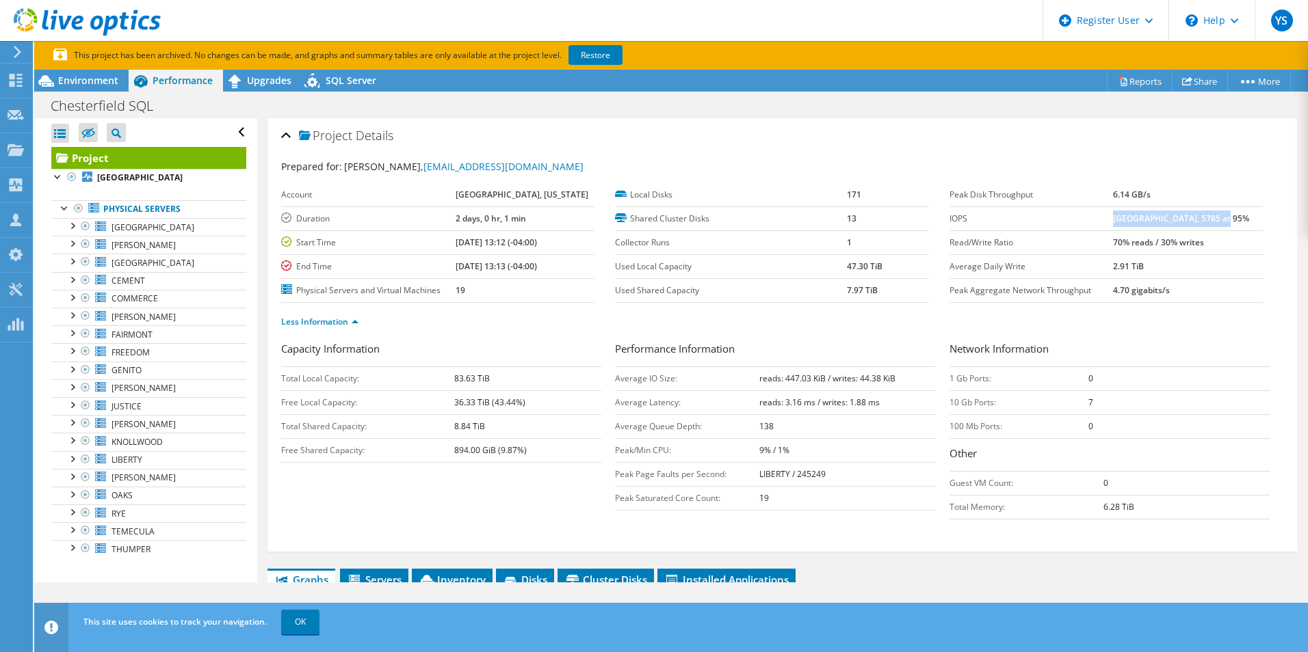
drag, startPoint x: 1175, startPoint y: 214, endPoint x: 1248, endPoint y: 217, distance: 73.2
click at [1248, 217] on td "[GEOGRAPHIC_DATA], 5785 at 95%" at bounding box center [1188, 219] width 150 height 24
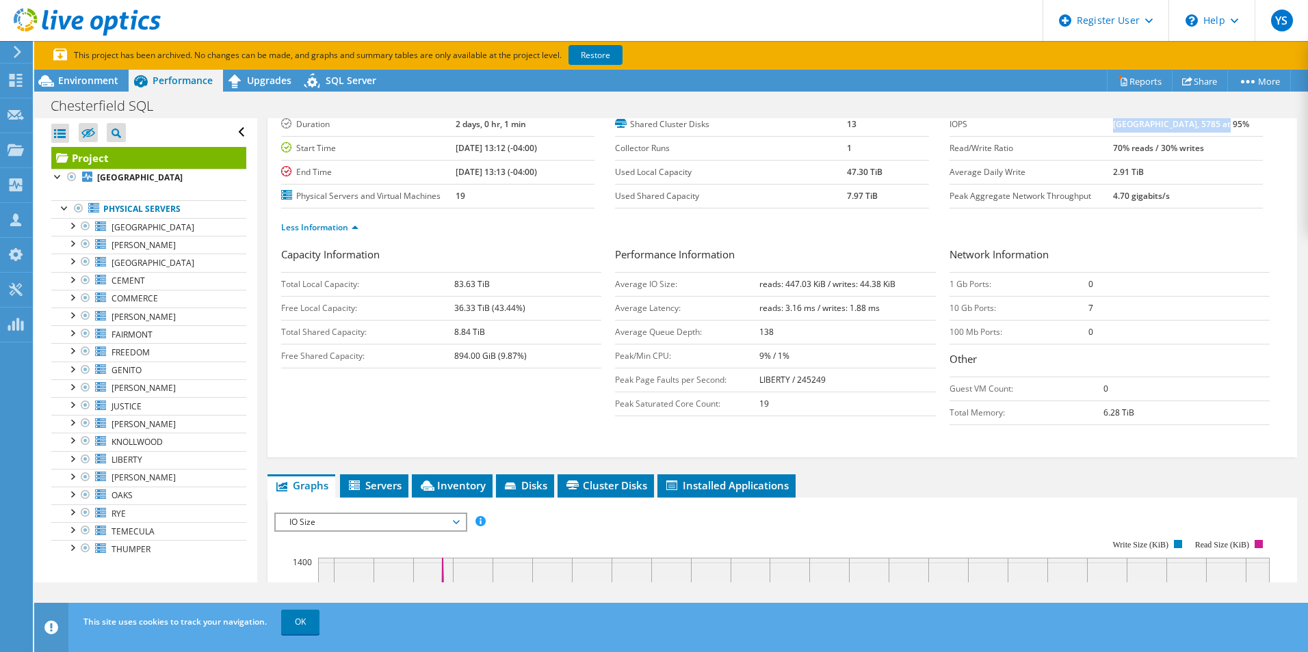
scroll to position [68, 0]
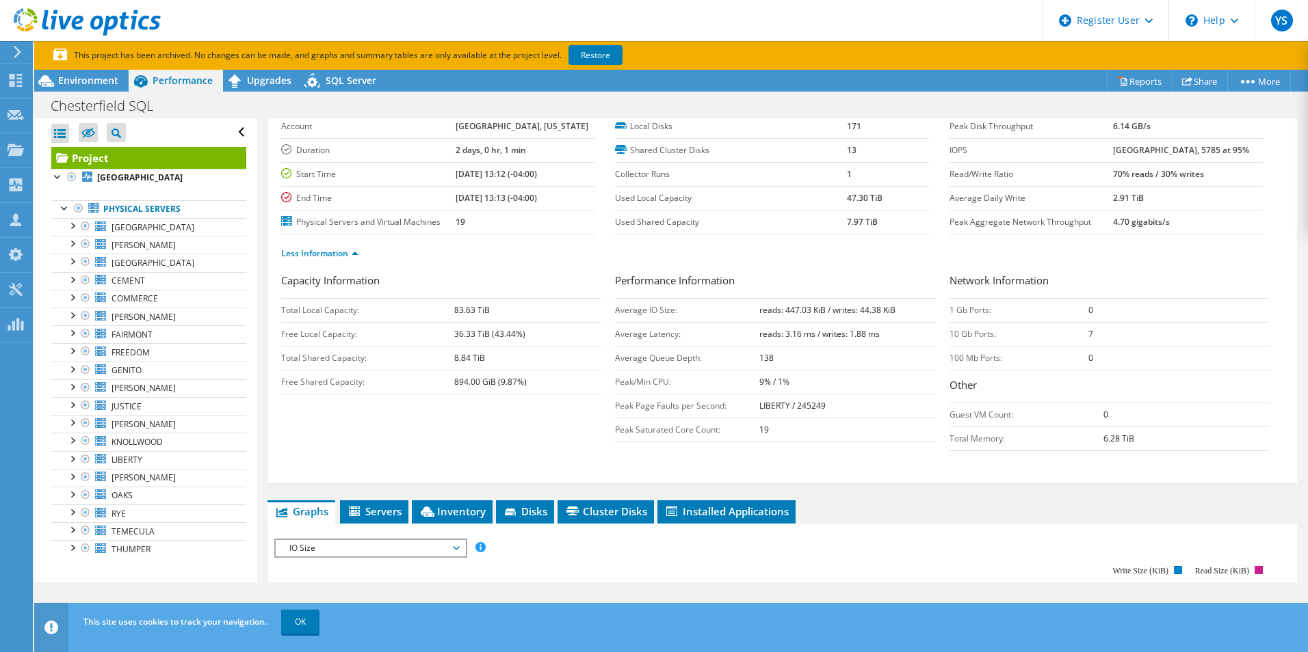
click at [963, 263] on div "Less Information" at bounding box center [782, 254] width 1002 height 38
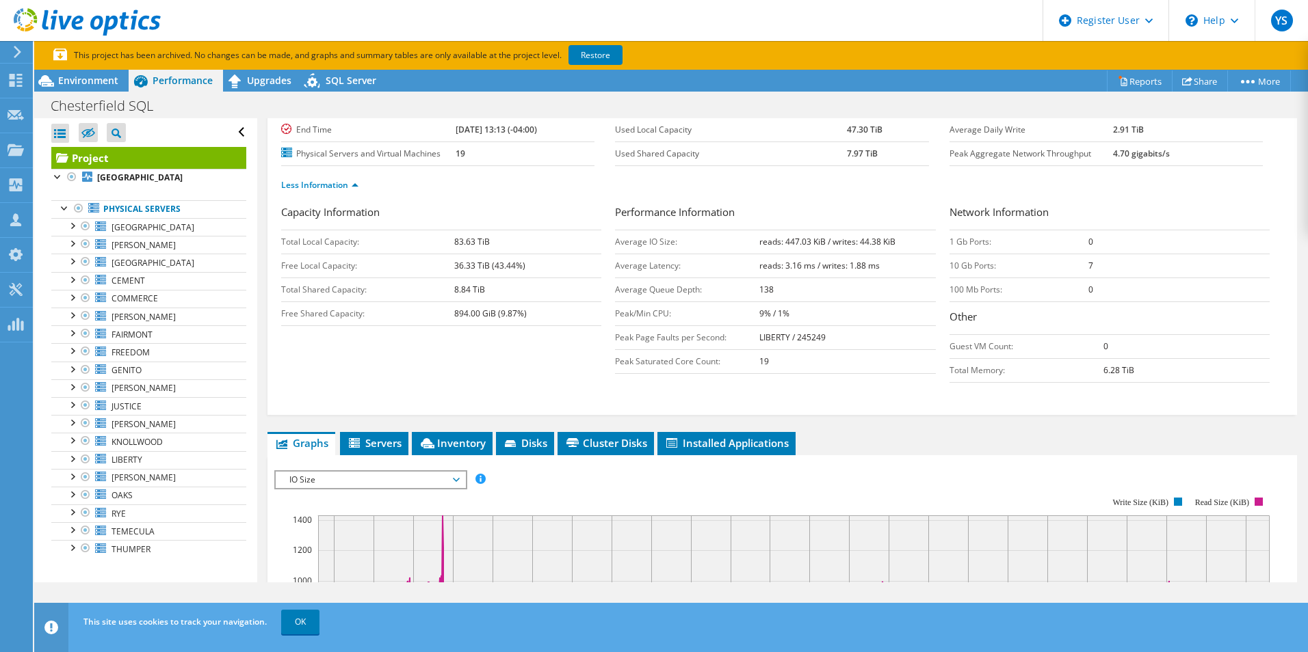
scroll to position [0, 0]
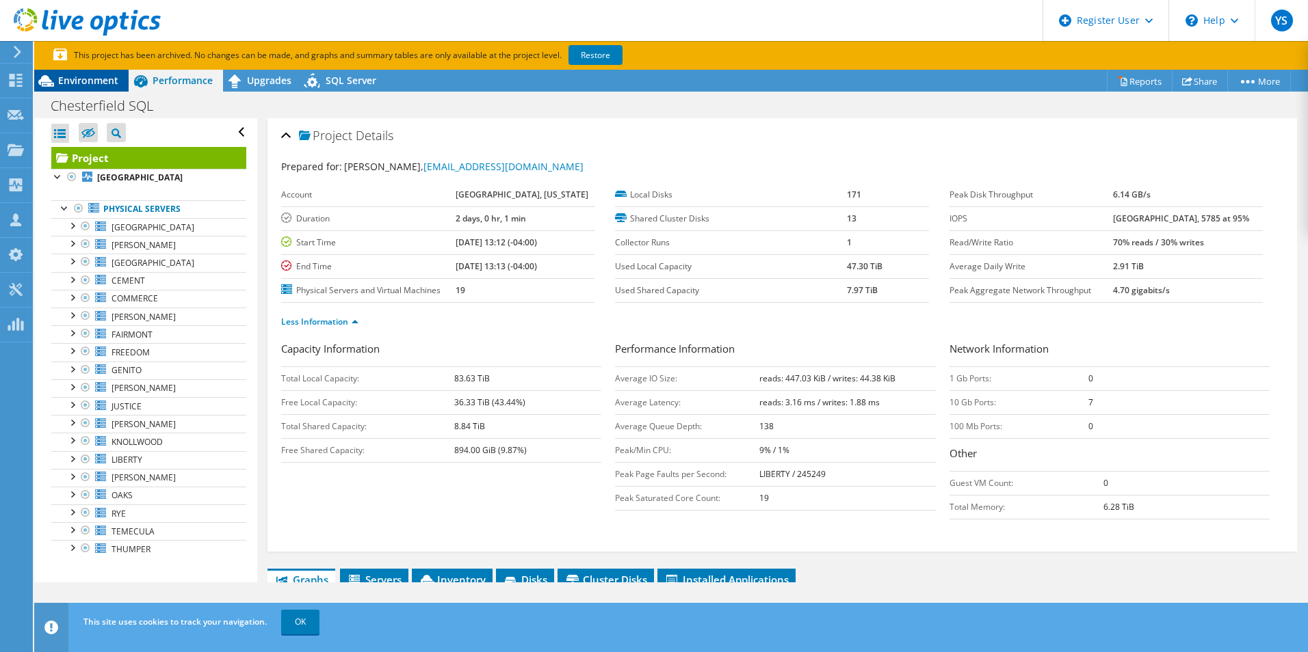
click at [92, 79] on span "Environment" at bounding box center [88, 80] width 60 height 13
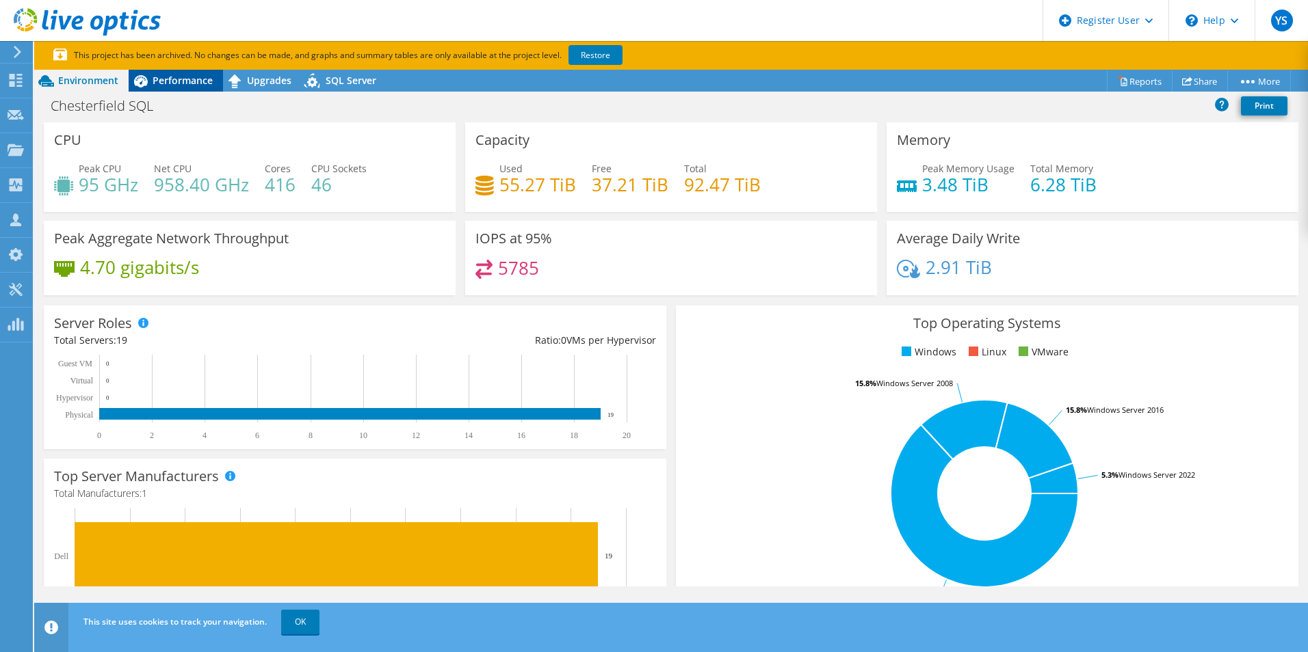
click at [179, 81] on span "Performance" at bounding box center [183, 80] width 60 height 13
